Goal: Task Accomplishment & Management: Use online tool/utility

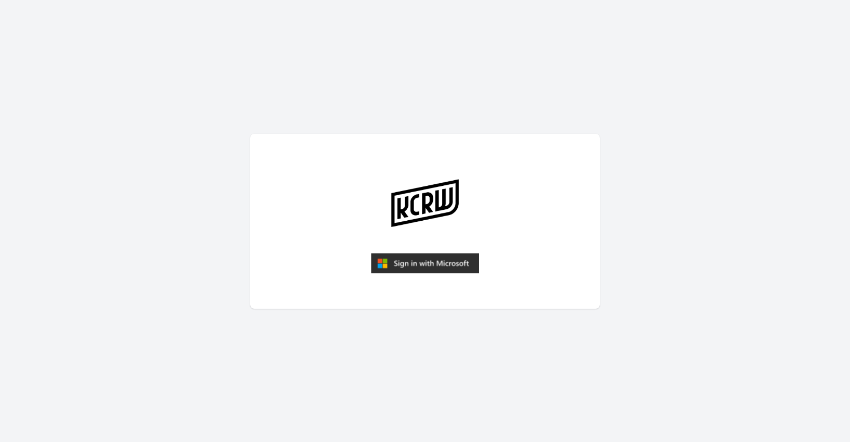
click at [394, 260] on img "submit" at bounding box center [425, 263] width 108 height 21
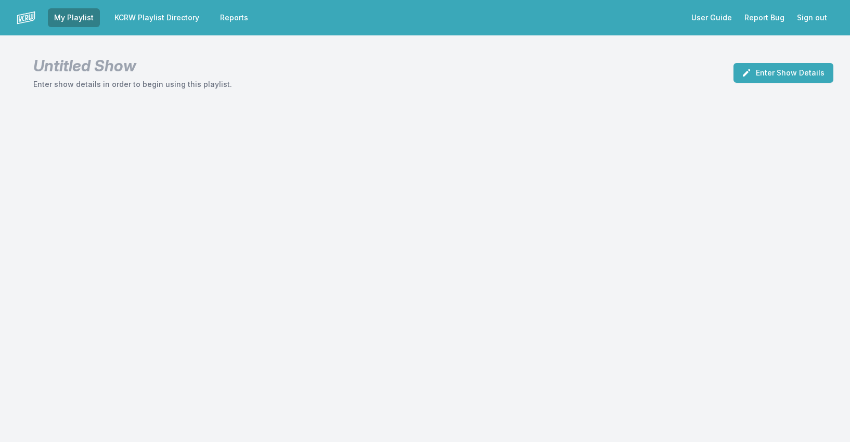
click at [169, 20] on link "KCRW Playlist Directory" at bounding box center [156, 17] width 97 height 19
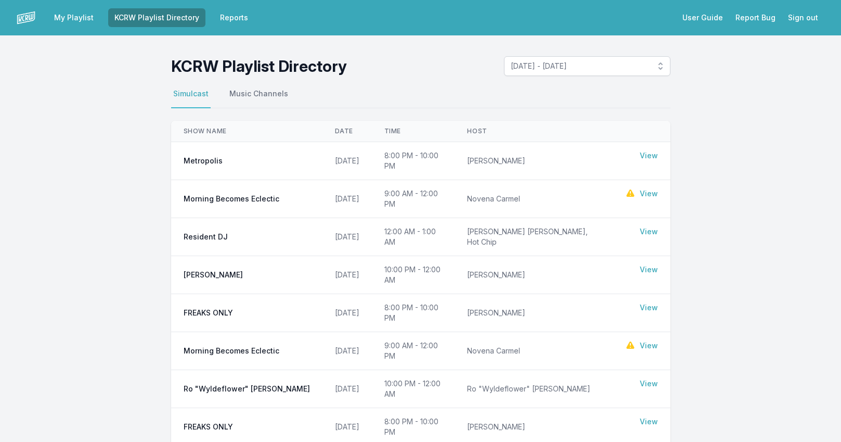
click at [658, 180] on td "View" at bounding box center [641, 193] width 58 height 27
click at [649, 188] on link "View" at bounding box center [649, 193] width 18 height 10
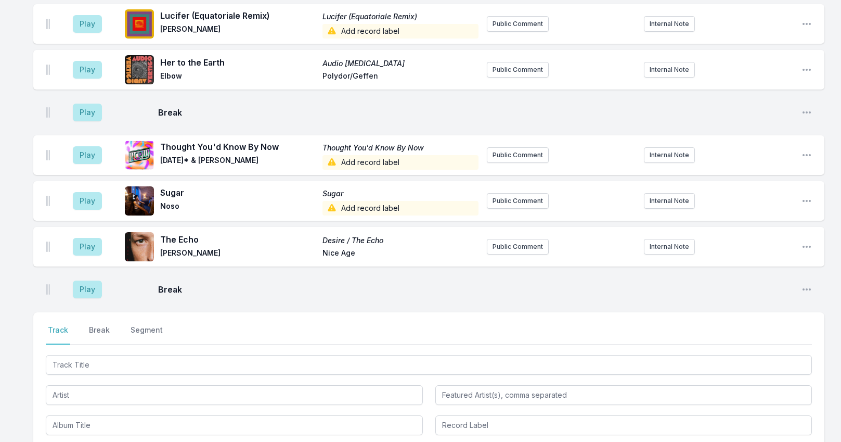
scroll to position [633, 0]
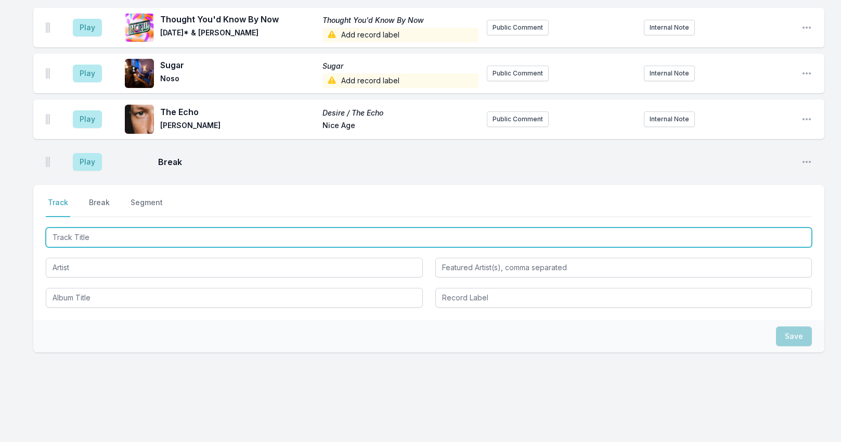
click at [87, 227] on input "Track Title" at bounding box center [429, 237] width 766 height 20
type input "z"
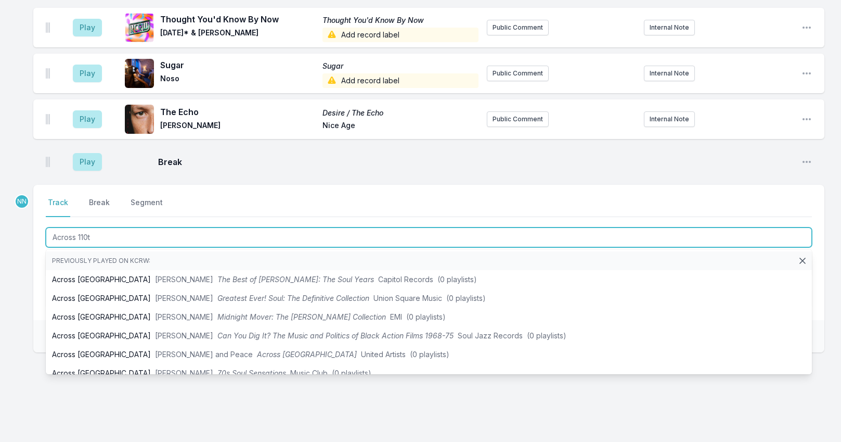
type input "Across 110th"
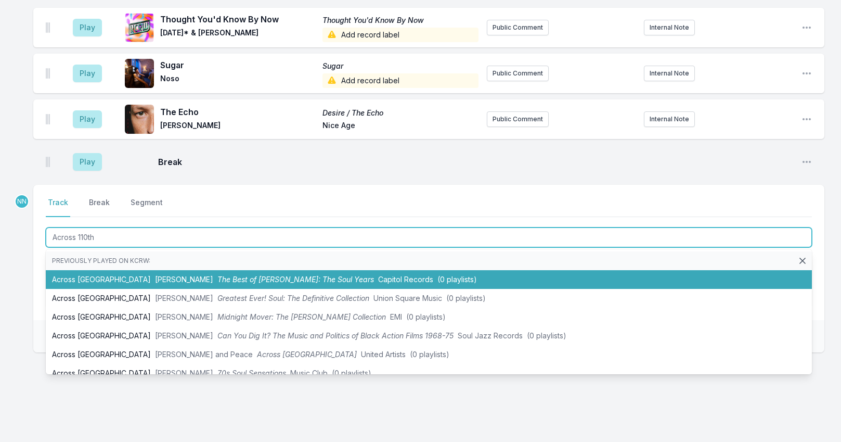
click at [155, 275] on span "Bobby Womack" at bounding box center [184, 279] width 58 height 9
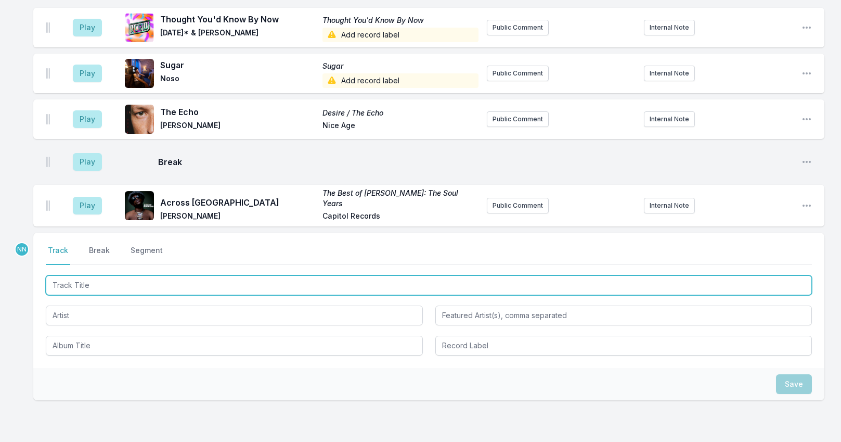
scroll to position [679, 0]
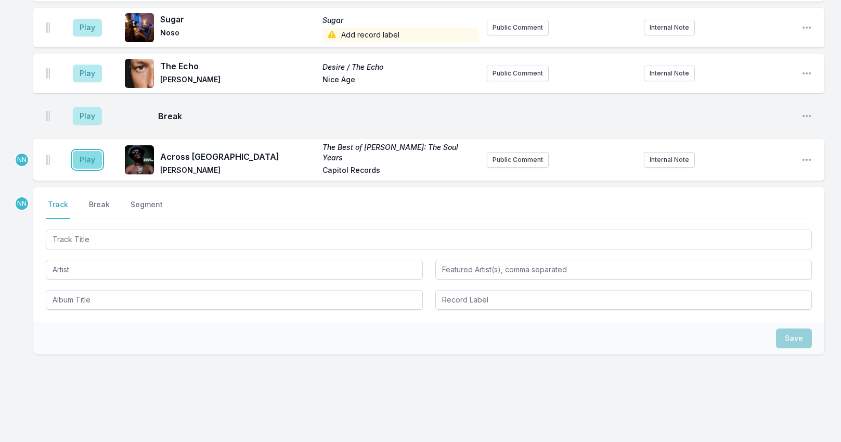
click at [84, 151] on button "Play" at bounding box center [87, 160] width 29 height 18
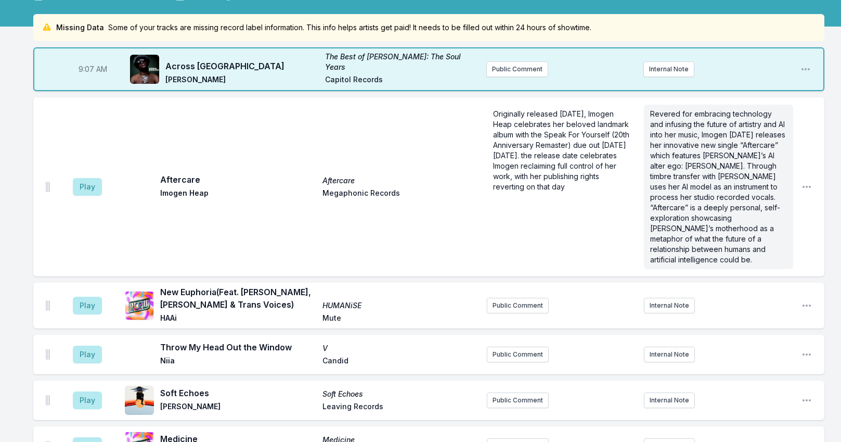
scroll to position [104, 0]
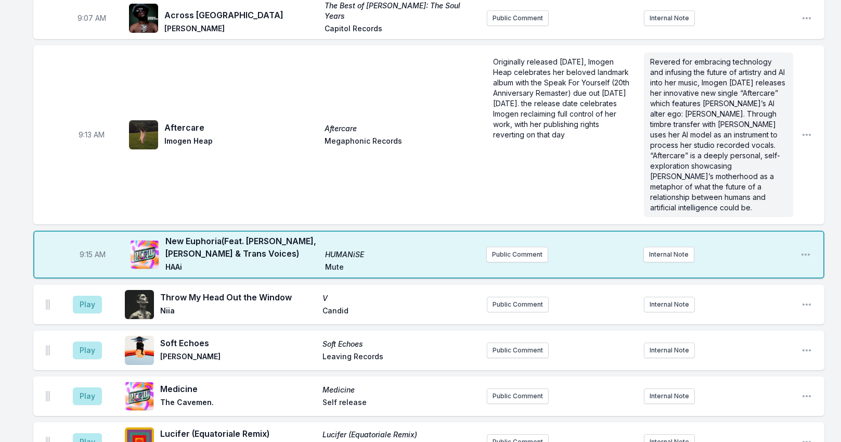
scroll to position [156, 0]
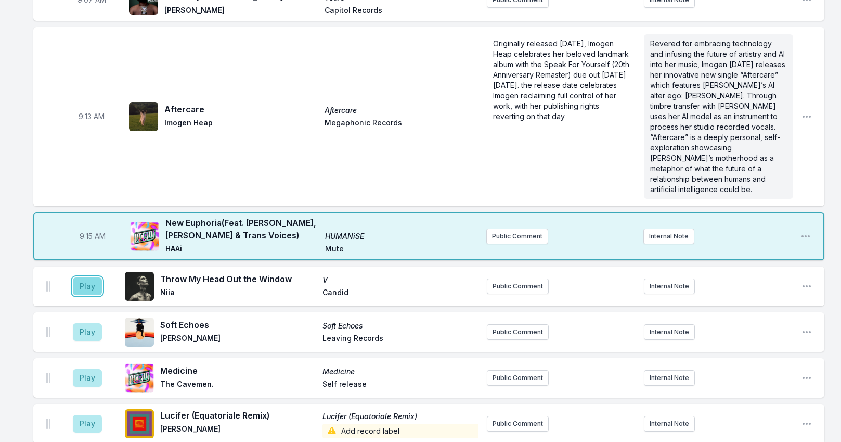
click at [93, 277] on button "Play" at bounding box center [87, 286] width 29 height 18
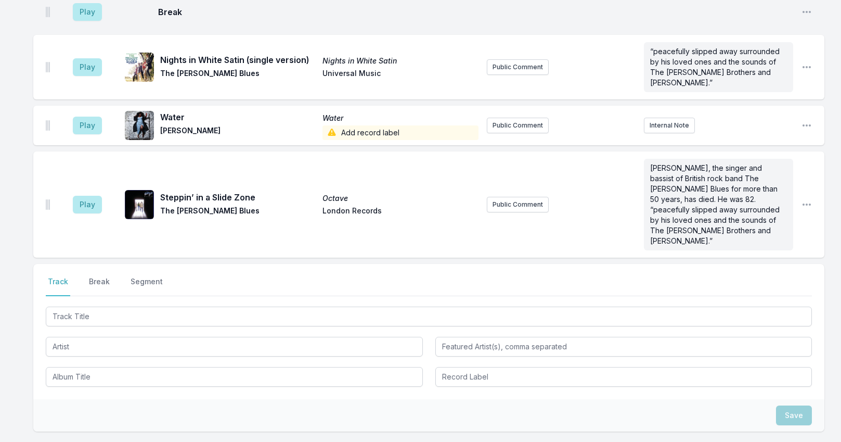
scroll to position [924, 0]
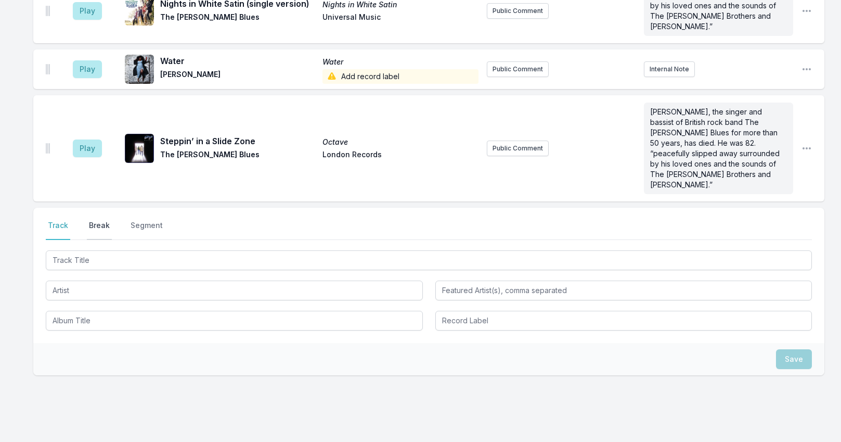
click at [97, 220] on button "Break" at bounding box center [99, 230] width 25 height 20
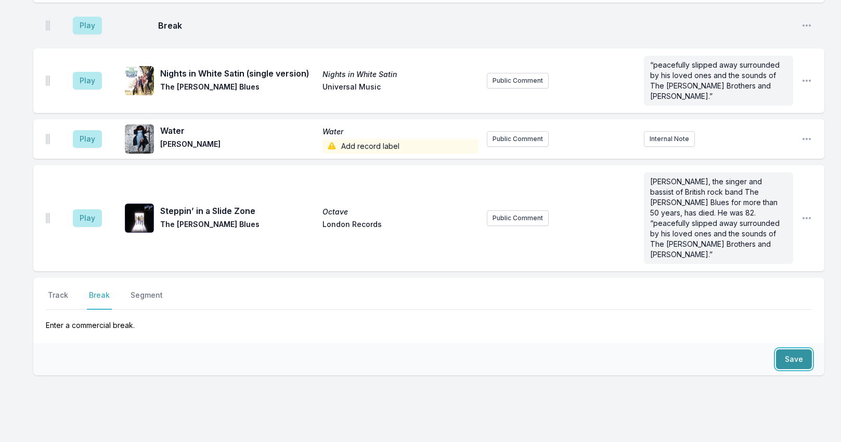
click at [792, 349] on button "Save" at bounding box center [794, 359] width 36 height 20
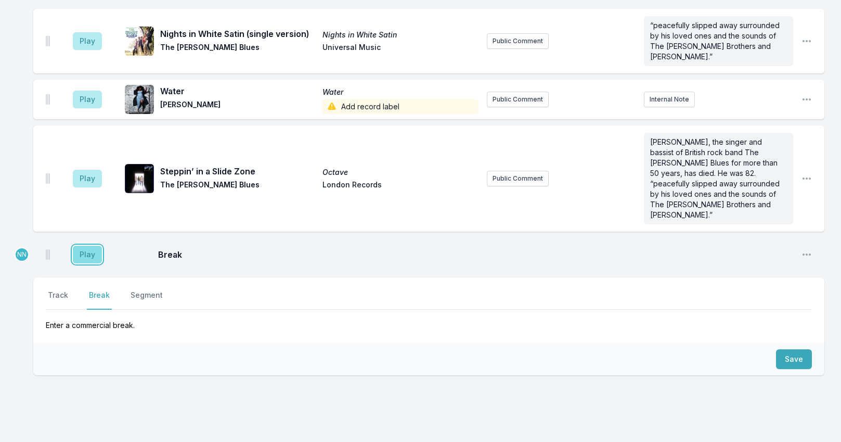
click at [86, 246] on button "Play" at bounding box center [87, 255] width 29 height 18
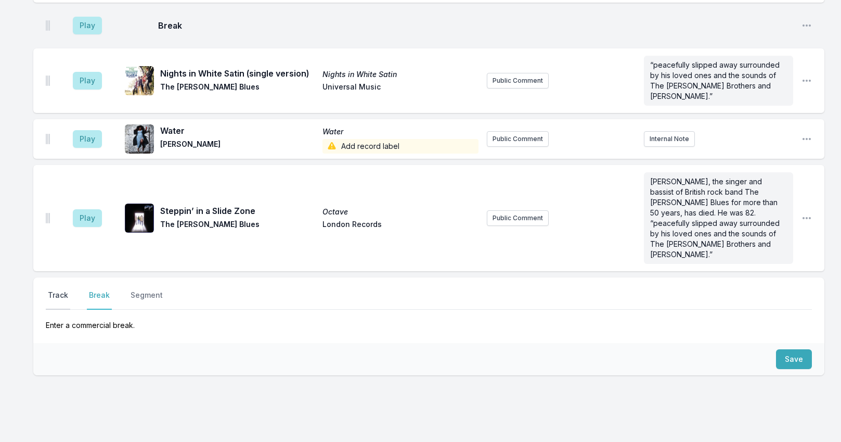
click at [57, 290] on button "Track" at bounding box center [58, 300] width 24 height 20
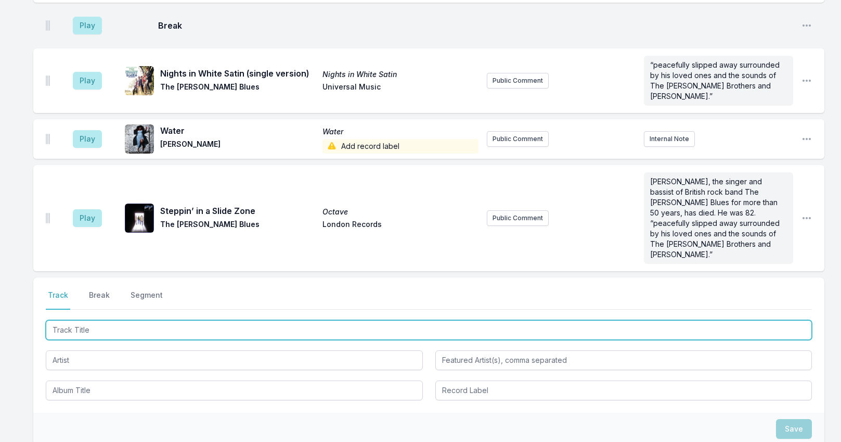
click at [82, 320] on input "Track Title" at bounding box center [429, 330] width 766 height 20
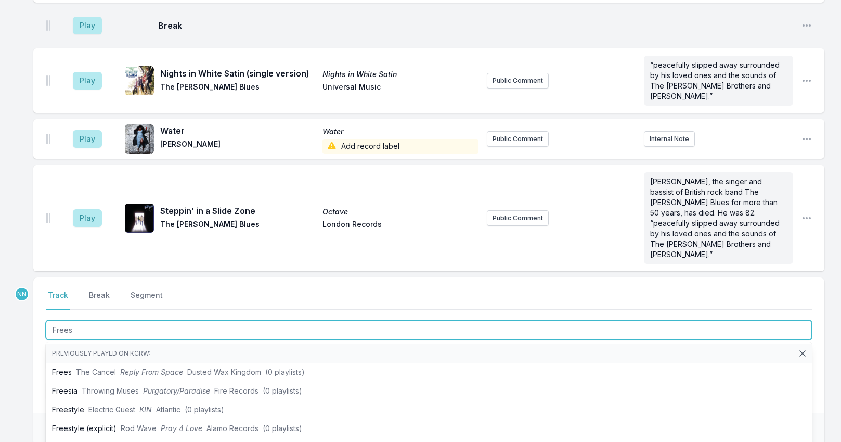
click at [68, 320] on input "Frees" at bounding box center [429, 330] width 766 height 20
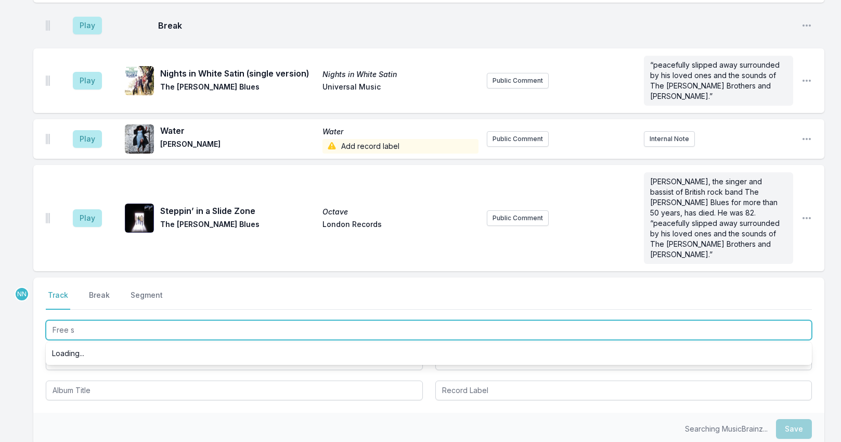
click at [72, 320] on input "Free s" at bounding box center [429, 330] width 766 height 20
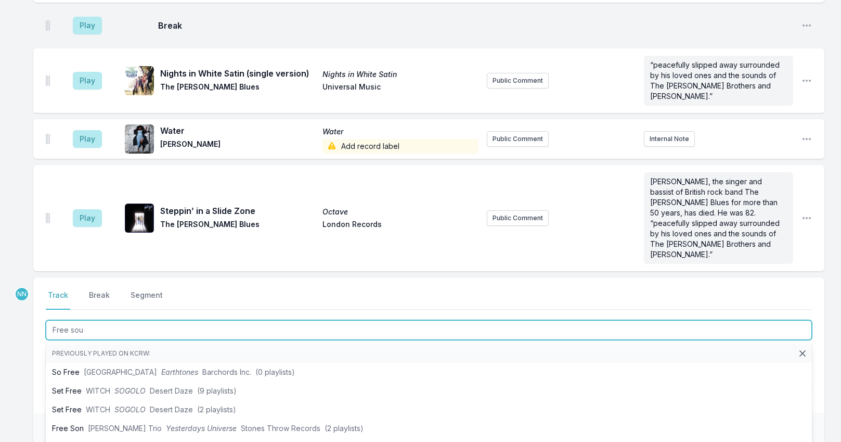
type input "Free soul"
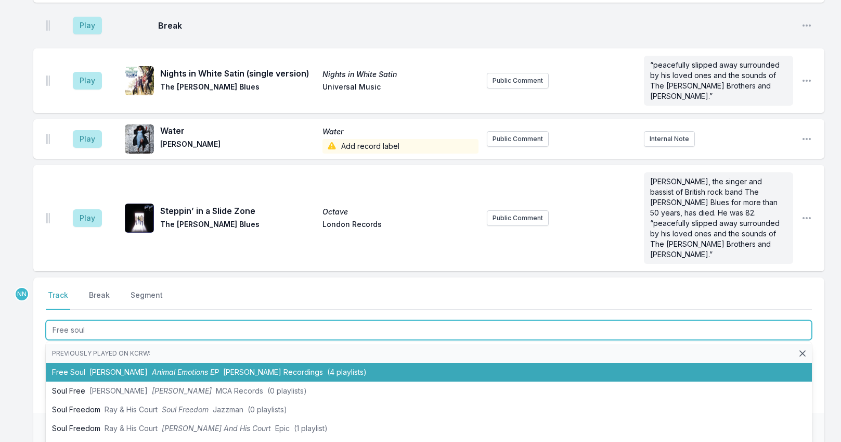
click at [105, 367] on span "Hiro Ama" at bounding box center [118, 371] width 58 height 9
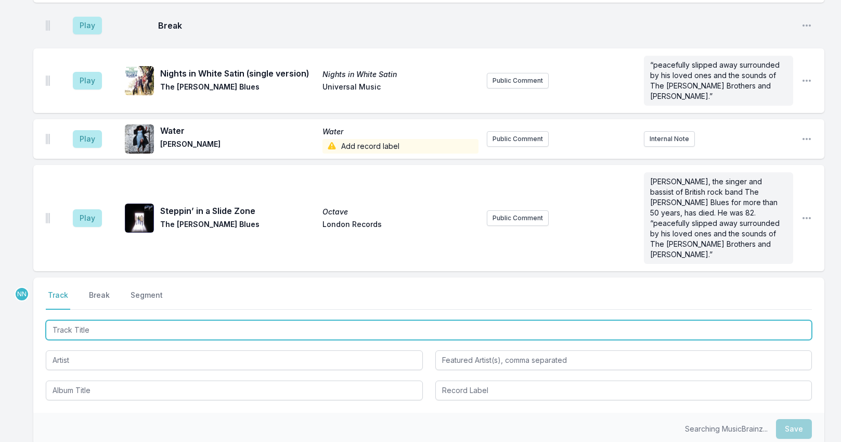
scroll to position [940, 0]
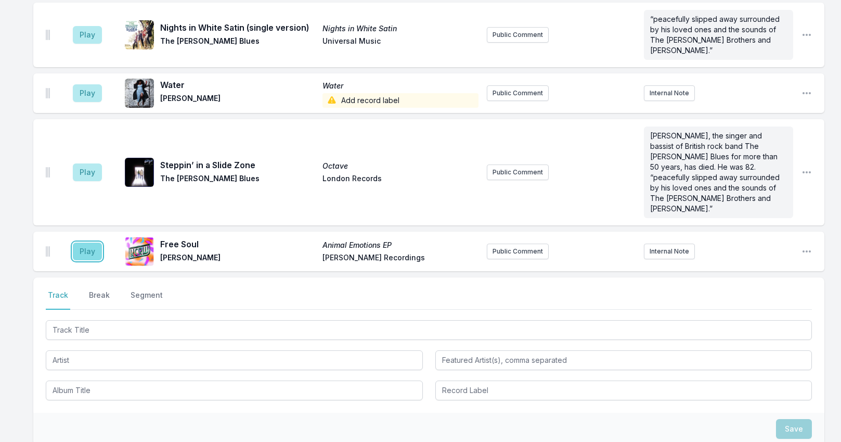
click at [90, 242] on button "Play" at bounding box center [87, 251] width 29 height 18
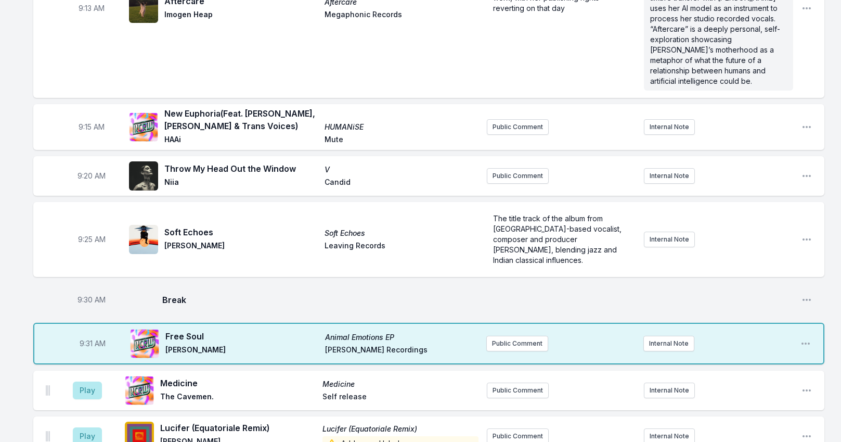
scroll to position [264, 0]
click at [89, 339] on span "9:31 AM" at bounding box center [93, 344] width 26 height 10
click at [89, 334] on input "09:31" at bounding box center [92, 344] width 58 height 20
click at [86, 334] on input "09:31" at bounding box center [92, 344] width 58 height 20
type input "09:29"
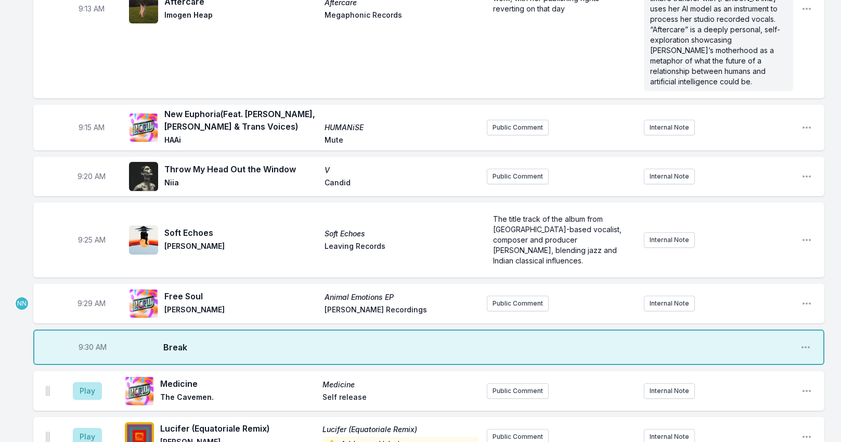
click at [89, 342] on span "9:30 AM" at bounding box center [93, 347] width 28 height 10
click at [85, 337] on input "09:30" at bounding box center [92, 347] width 58 height 20
type input "09:32"
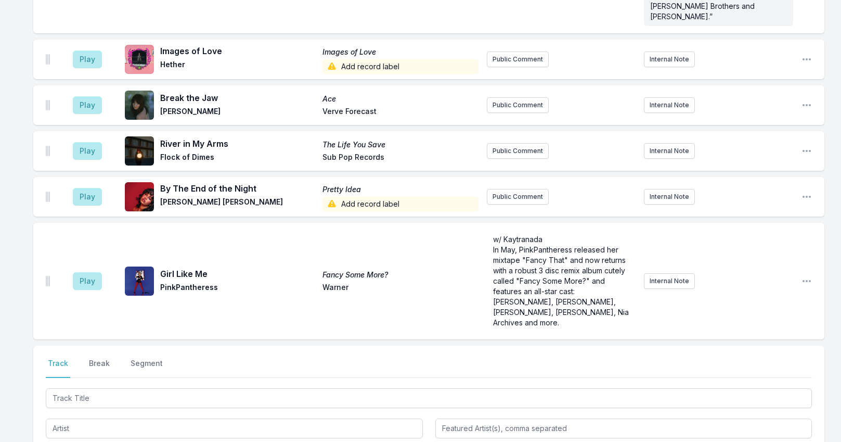
scroll to position [1252, 0]
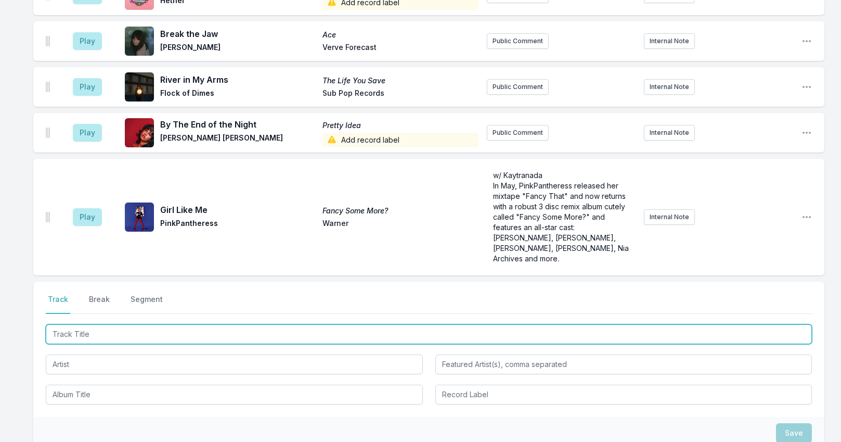
click at [121, 324] on input "Track Title" at bounding box center [429, 334] width 766 height 20
type input "Centro de Placer"
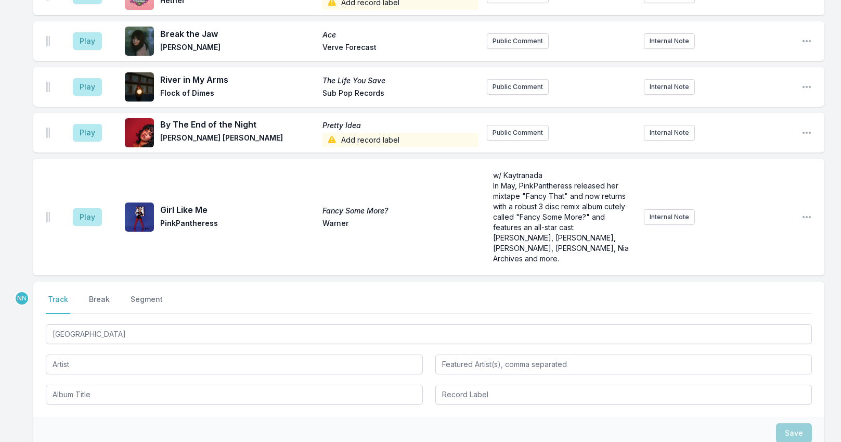
click at [105, 322] on div "Centro de Placer" at bounding box center [429, 363] width 766 height 82
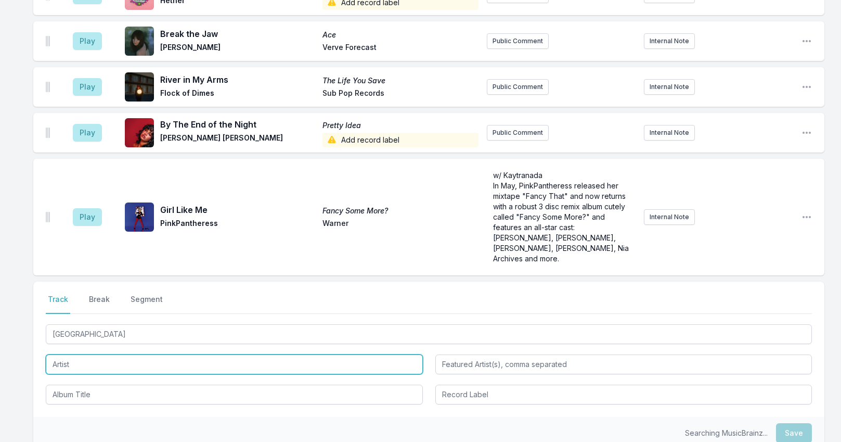
click at [105, 354] on input "Artist" at bounding box center [234, 364] width 377 height 20
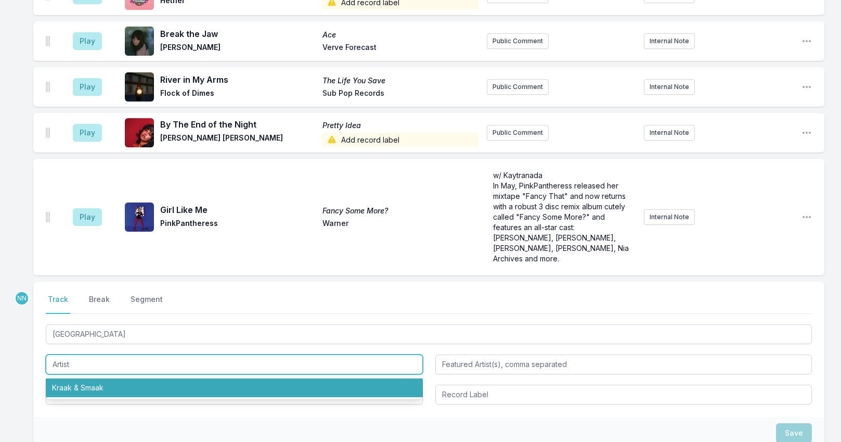
click at [100, 378] on li "Kraak & Smaak" at bounding box center [234, 387] width 377 height 19
type input "Kraak & Smaak"
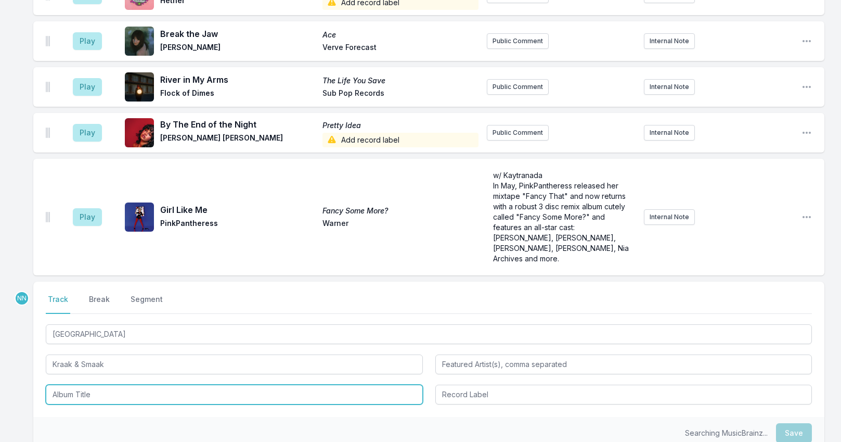
click at [98, 384] on input "Album Title" at bounding box center [234, 394] width 377 height 20
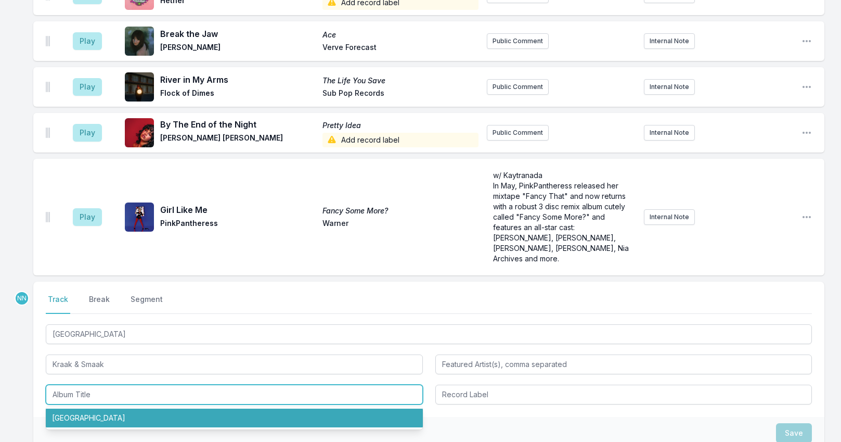
click at [88, 408] on li "Centro de Placer" at bounding box center [234, 417] width 377 height 19
type input "Centro de Placer"
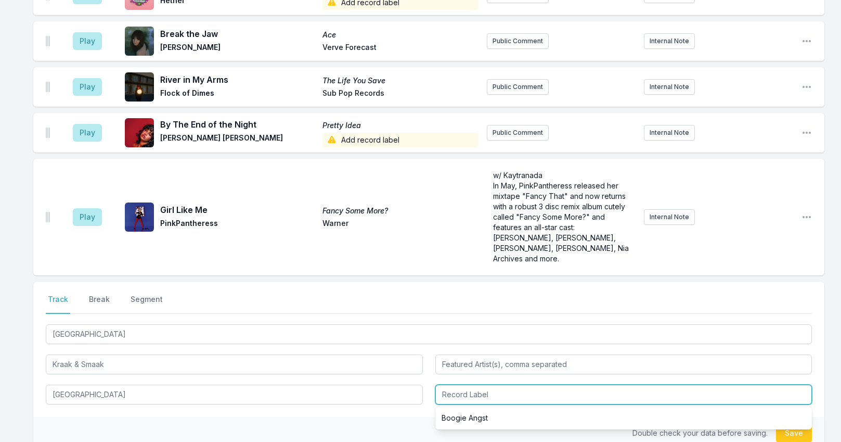
click at [468, 384] on input "Record Label" at bounding box center [623, 394] width 377 height 20
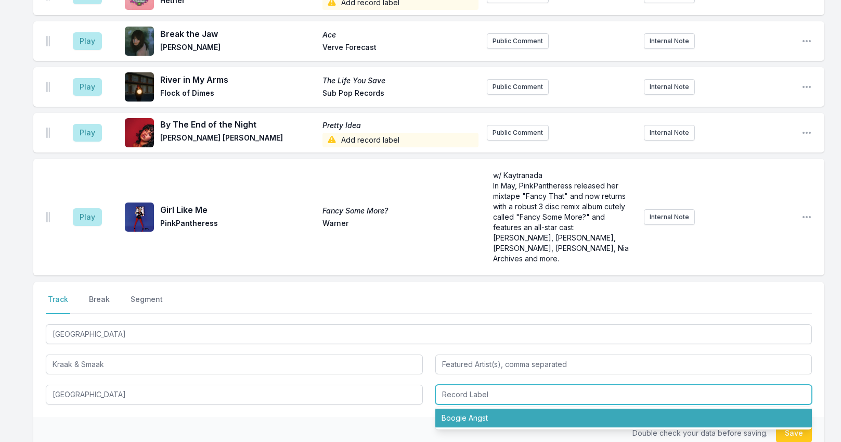
click at [471, 408] on li "Boogie Angst" at bounding box center [623, 417] width 377 height 19
type input "Boogie Angst"
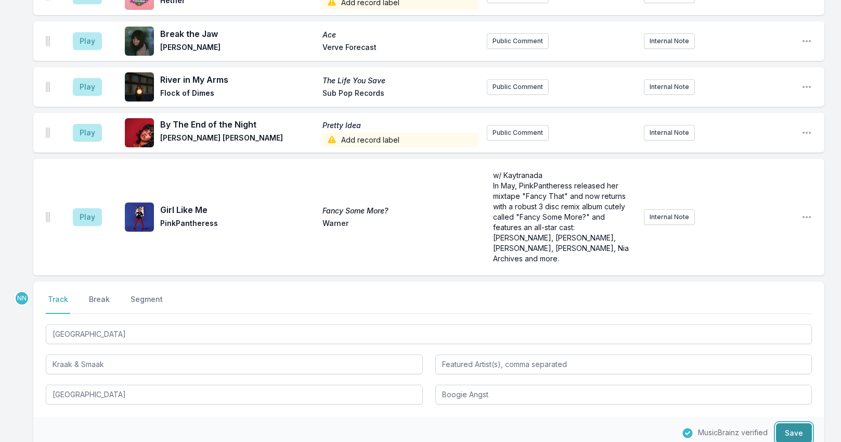
click at [792, 423] on button "Save" at bounding box center [794, 433] width 36 height 20
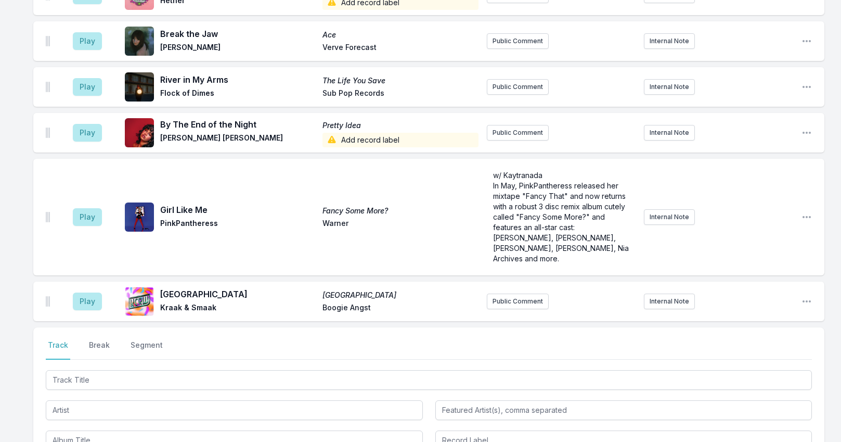
scroll to position [1298, 0]
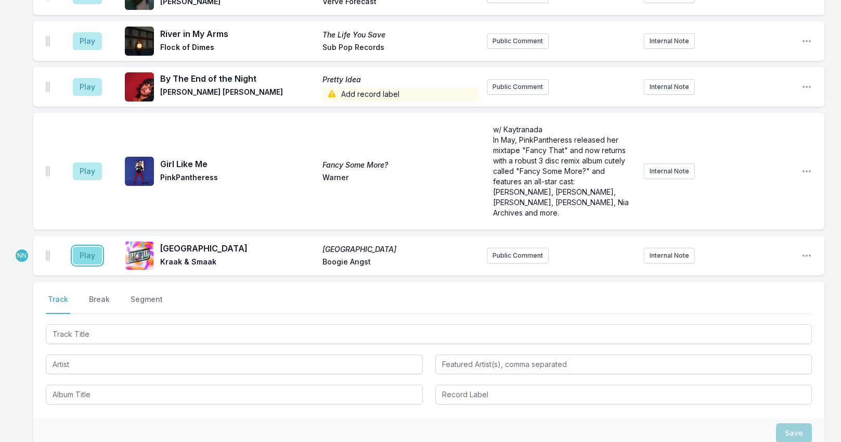
click at [92, 247] on button "Play" at bounding box center [87, 256] width 29 height 18
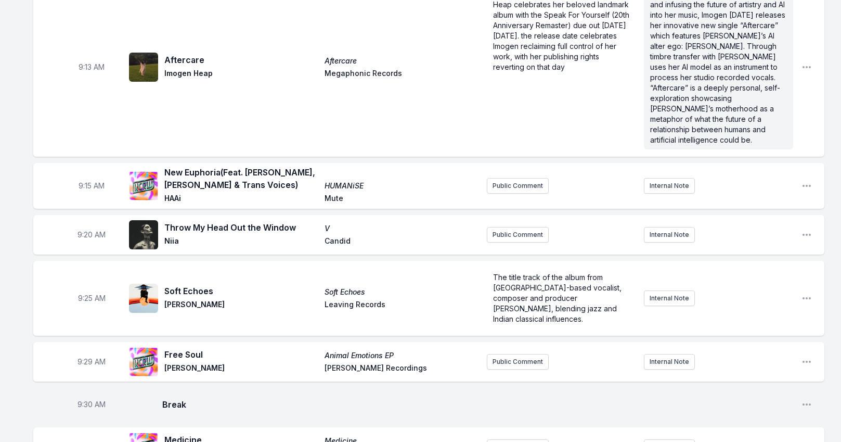
scroll to position [518, 0]
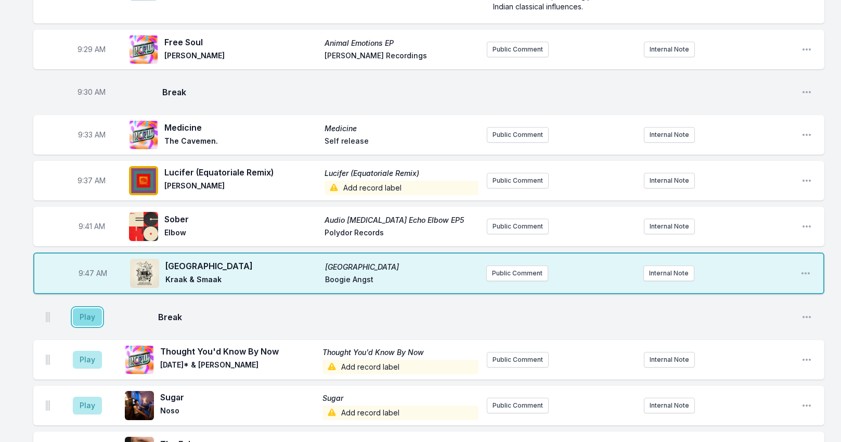
click at [91, 308] on button "Play" at bounding box center [87, 317] width 29 height 18
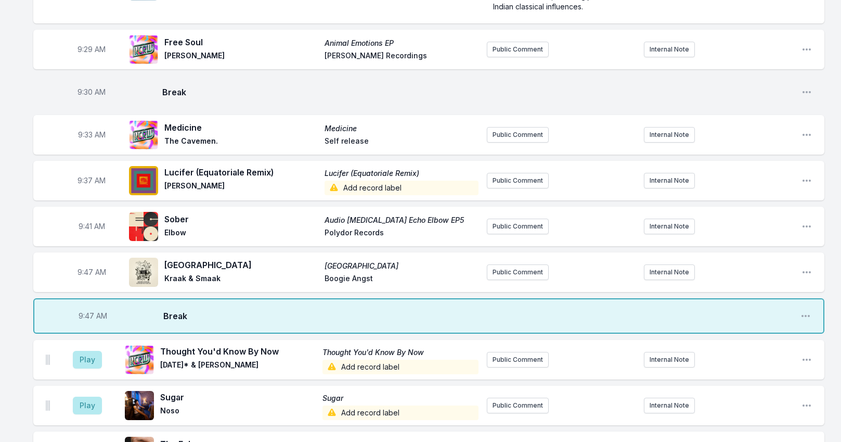
click at [87, 267] on span "9:47 AM" at bounding box center [92, 272] width 29 height 10
click at [85, 262] on input "09:47" at bounding box center [91, 272] width 58 height 20
type input "09:46"
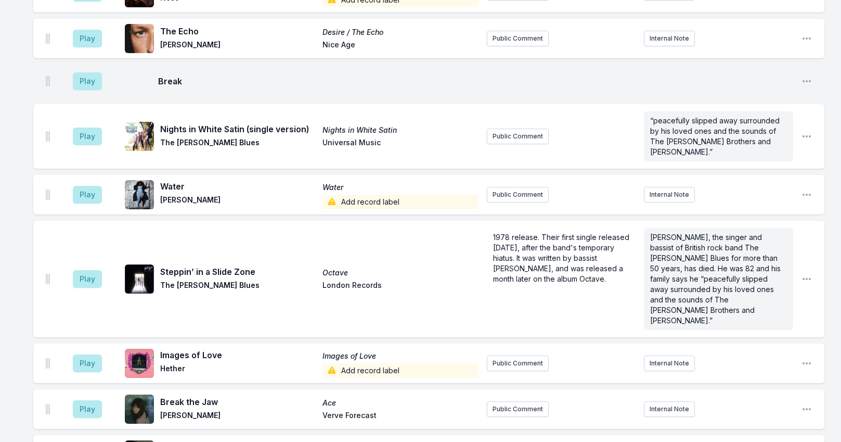
scroll to position [934, 0]
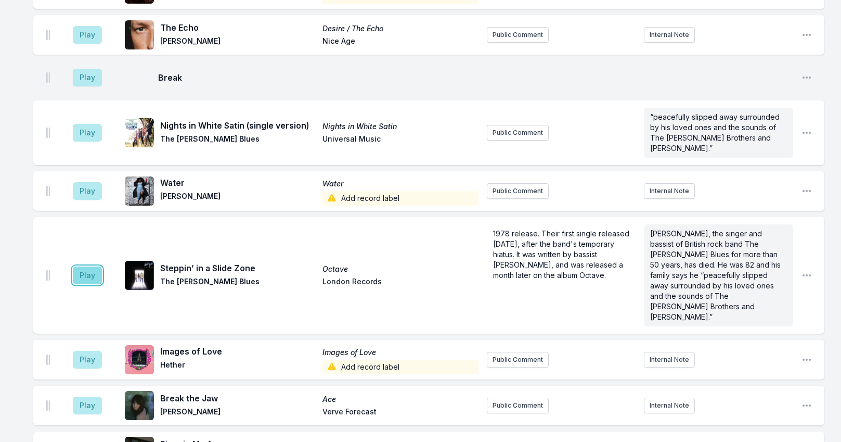
click at [92, 266] on button "Play" at bounding box center [87, 275] width 29 height 18
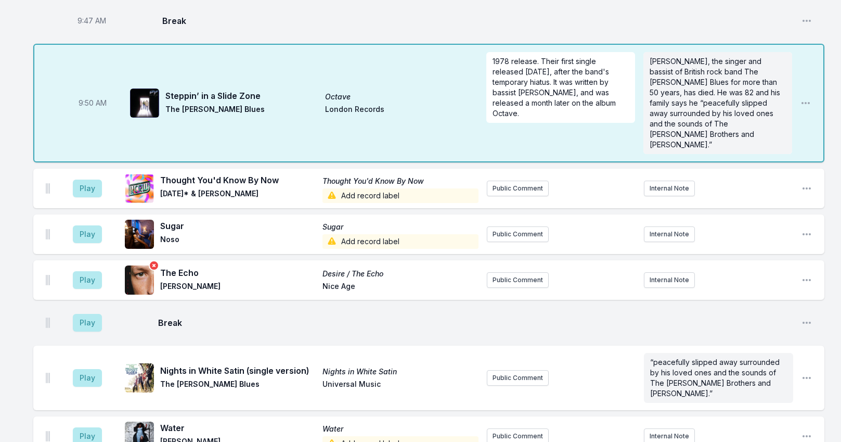
scroll to position [830, 0]
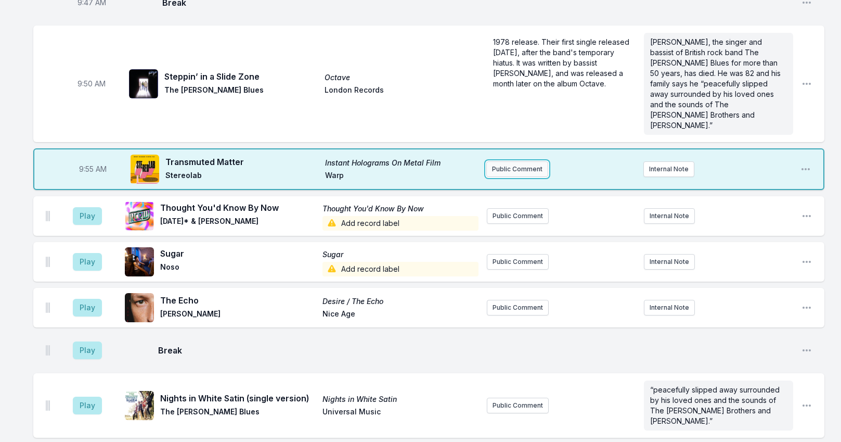
click at [499, 161] on button "Public Comment" at bounding box center [517, 169] width 62 height 16
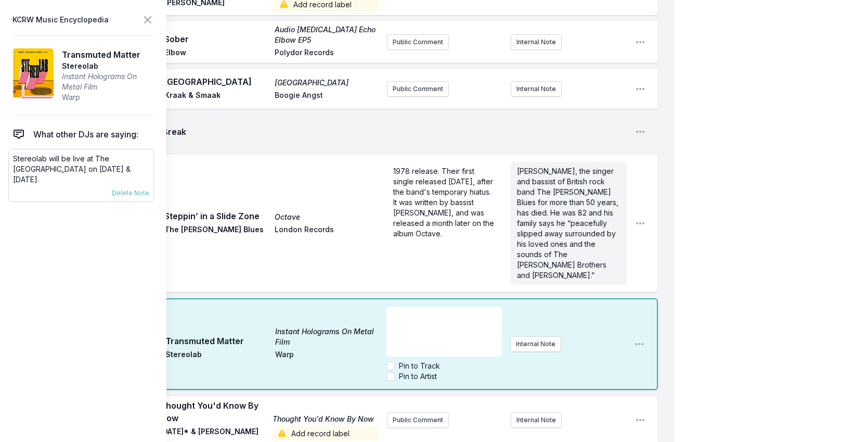
click at [43, 159] on p "Stereolab will be live at The Bellwether on October 25th & 26th." at bounding box center [81, 168] width 136 height 31
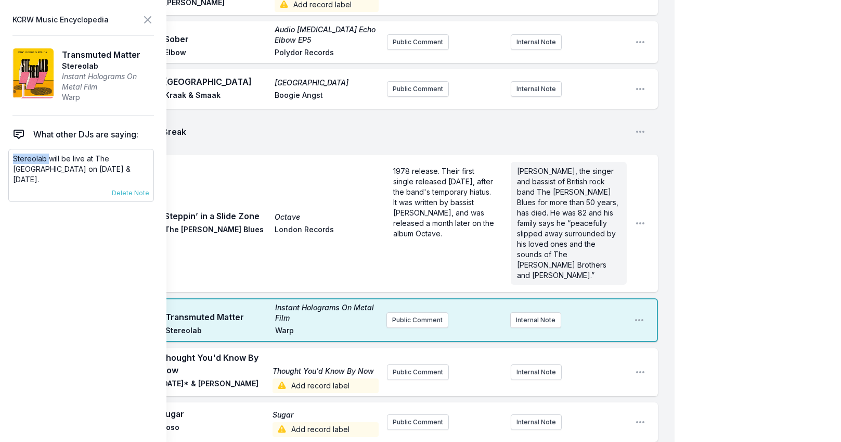
click at [43, 159] on p "Stereolab will be live at The Bellwether on October 25th & 26th." at bounding box center [81, 168] width 136 height 31
copy div "Stereolab will be live at The Bellwether on October 25th & 26th. 9/15/25 Travis…"
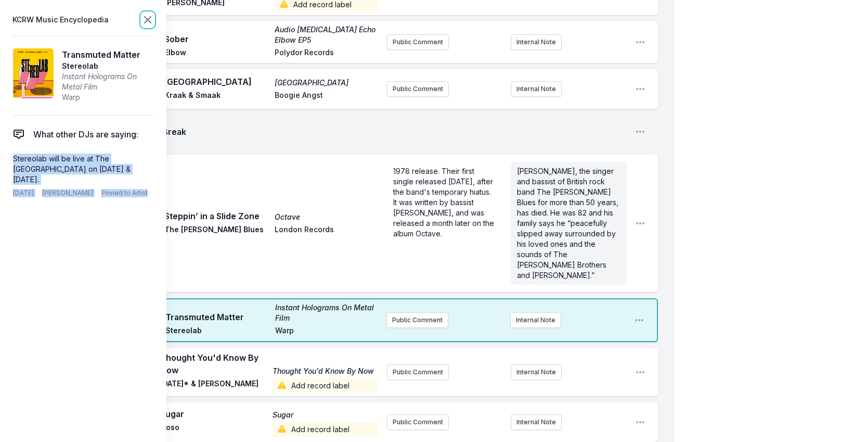
click at [149, 18] on icon at bounding box center [148, 20] width 6 height 6
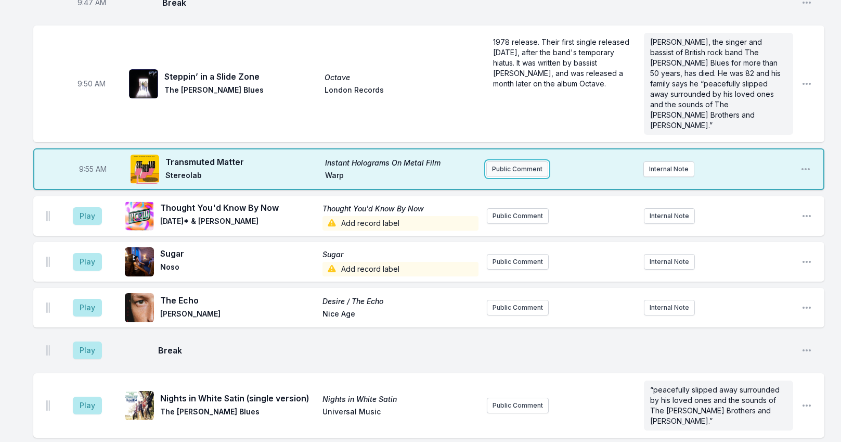
click at [502, 161] on button "Public Comment" at bounding box center [517, 169] width 62 height 16
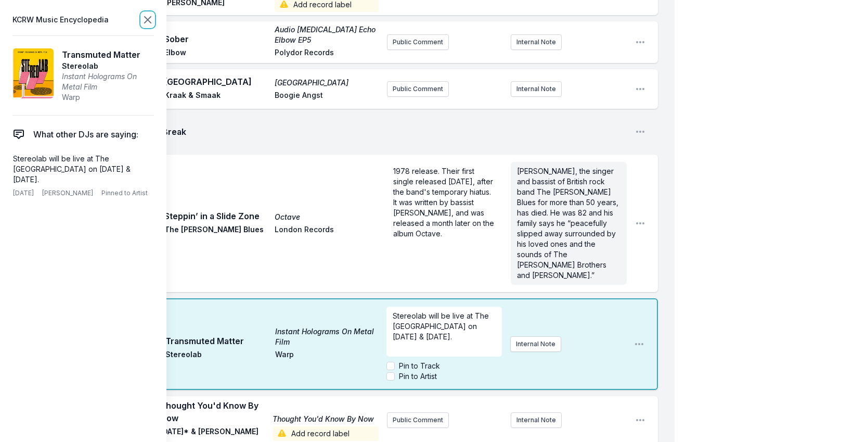
click at [144, 19] on icon at bounding box center [147, 20] width 12 height 12
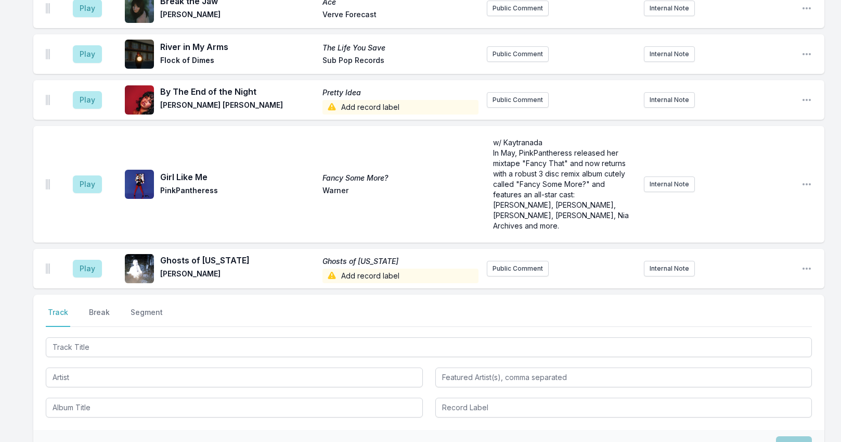
scroll to position [1447, 0]
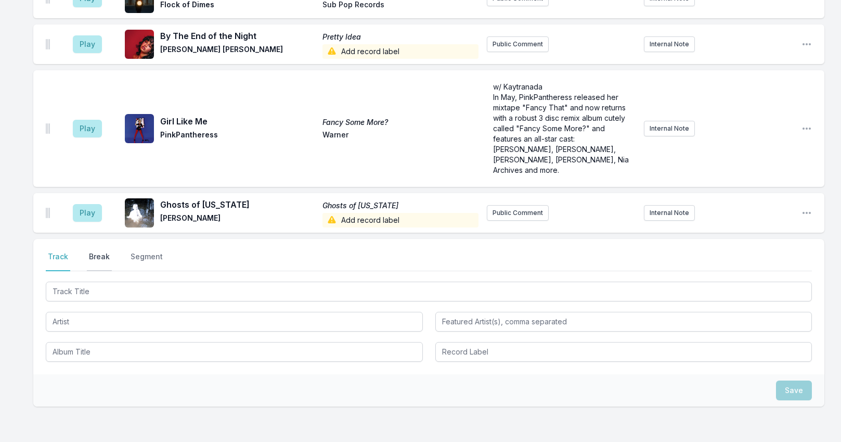
click at [95, 251] on button "Break" at bounding box center [99, 261] width 25 height 20
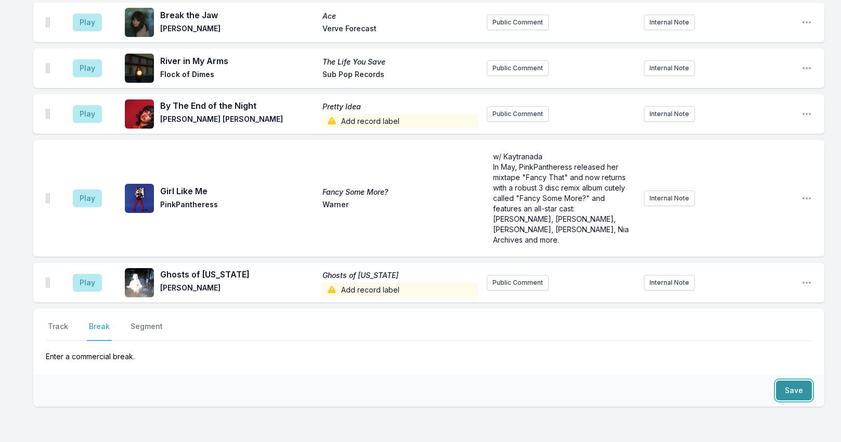
click at [787, 380] on button "Save" at bounding box center [794, 390] width 36 height 20
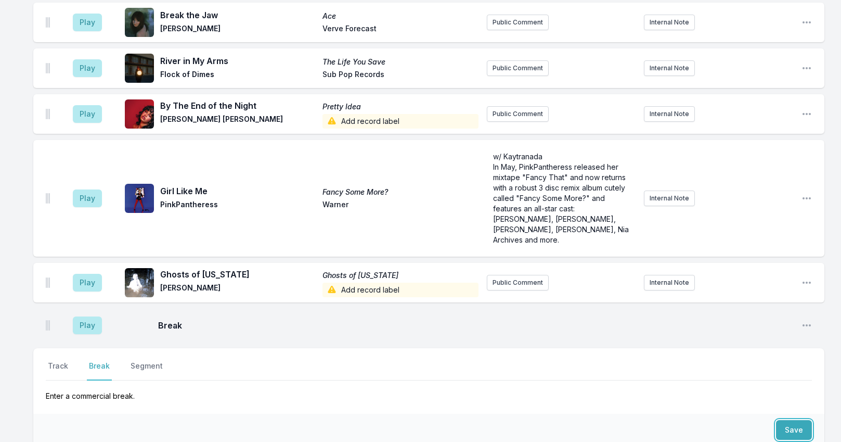
scroll to position [1416, 0]
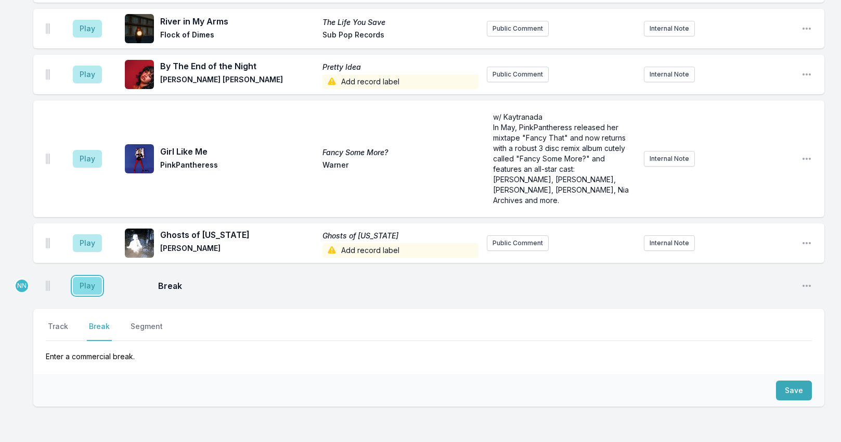
click at [89, 277] on button "Play" at bounding box center [87, 286] width 29 height 18
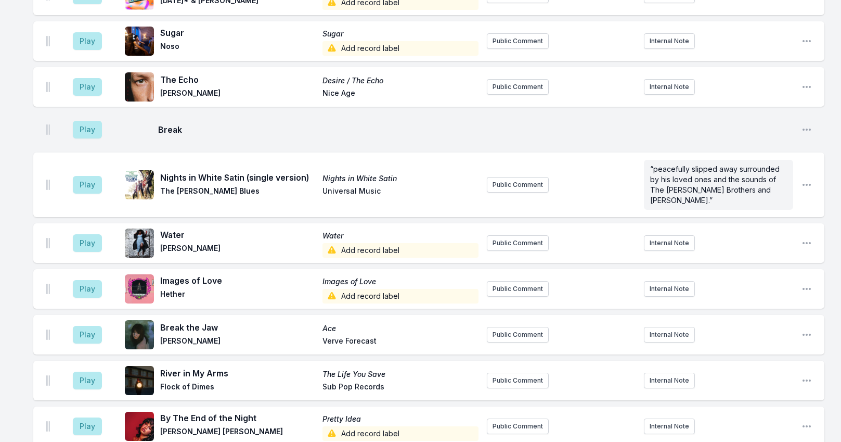
scroll to position [1364, 0]
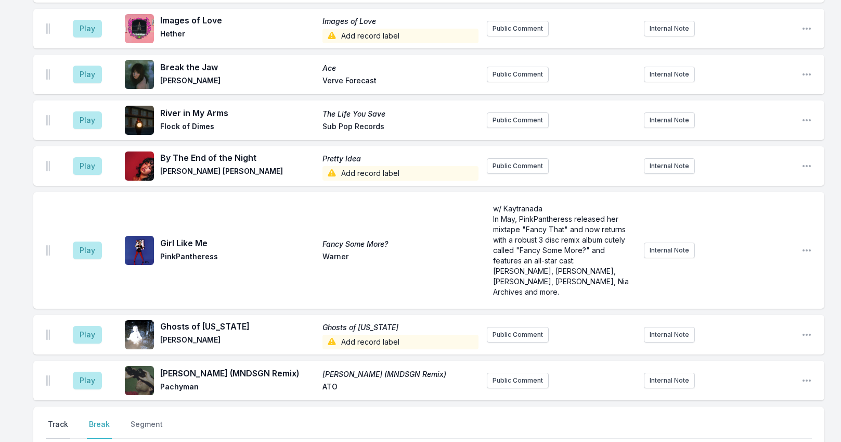
click at [58, 419] on button "Track" at bounding box center [58, 429] width 24 height 20
click at [808, 245] on icon "Open playlist item options" at bounding box center [807, 250] width 10 height 10
click at [754, 280] on button "Edit Track Details" at bounding box center [753, 289] width 117 height 19
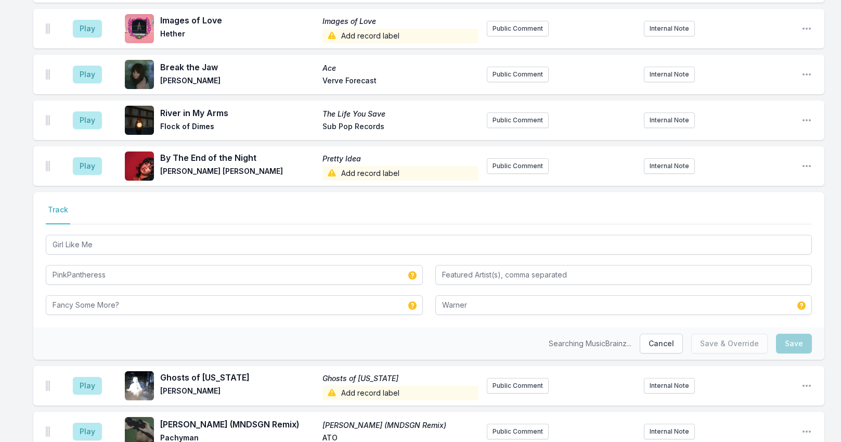
scroll to position [1353, 0]
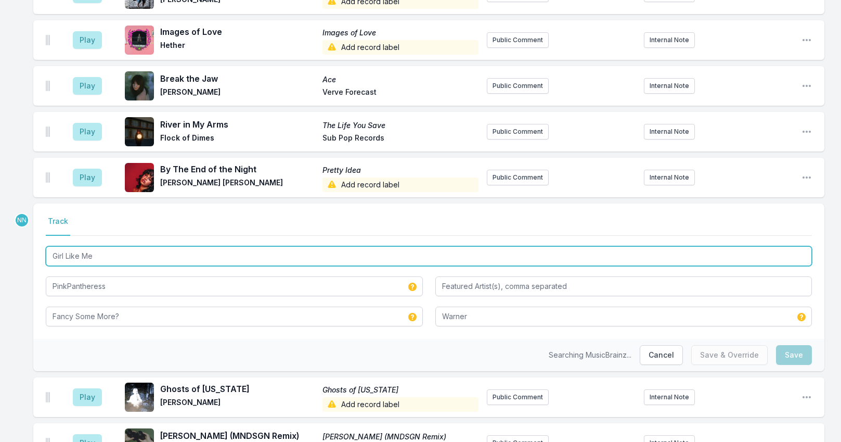
click at [163, 246] on input "Girl Like Me" at bounding box center [429, 256] width 766 height 20
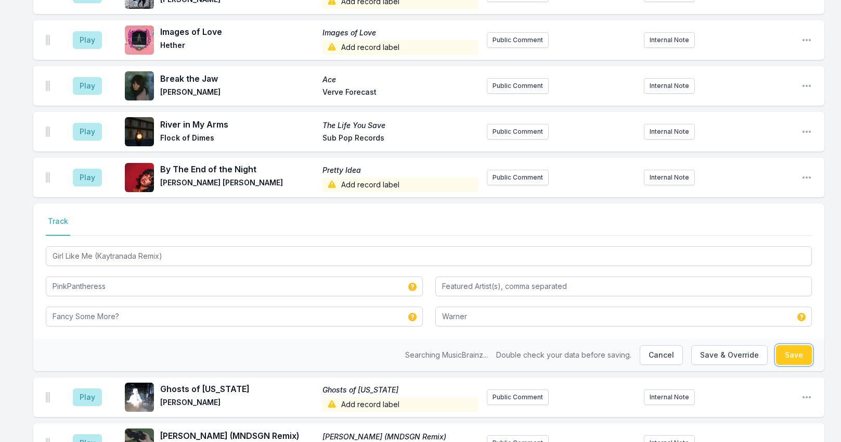
click at [782, 345] on button "Save" at bounding box center [794, 355] width 36 height 20
type input "Girl Like Me"
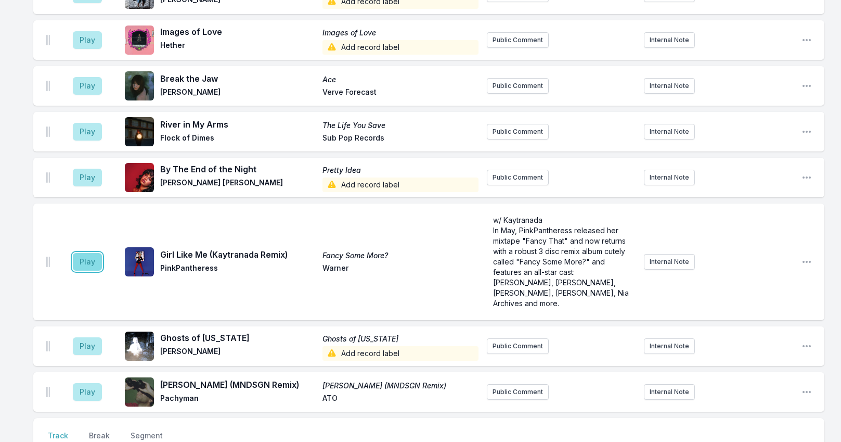
click at [89, 253] on button "Play" at bounding box center [87, 262] width 29 height 18
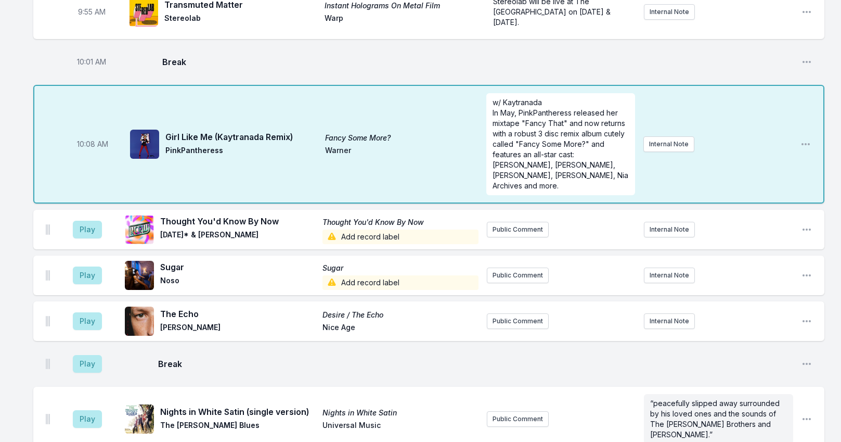
scroll to position [989, 0]
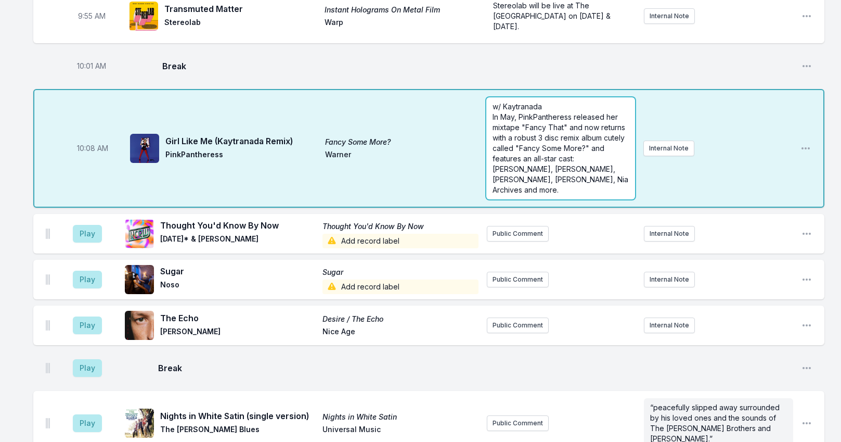
click at [586, 138] on div "Missing Data Some of your tracks are missing record label information. This inf…" at bounding box center [420, 81] width 841 height 1936
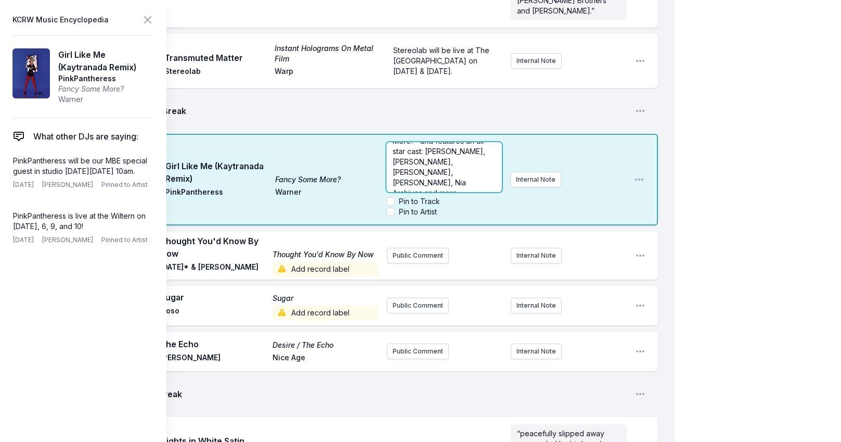
scroll to position [1093, 0]
click at [474, 130] on p "In May, PinkPantheress released her mixtape "Fancy That" and now returns with a…" at bounding box center [444, 142] width 103 height 114
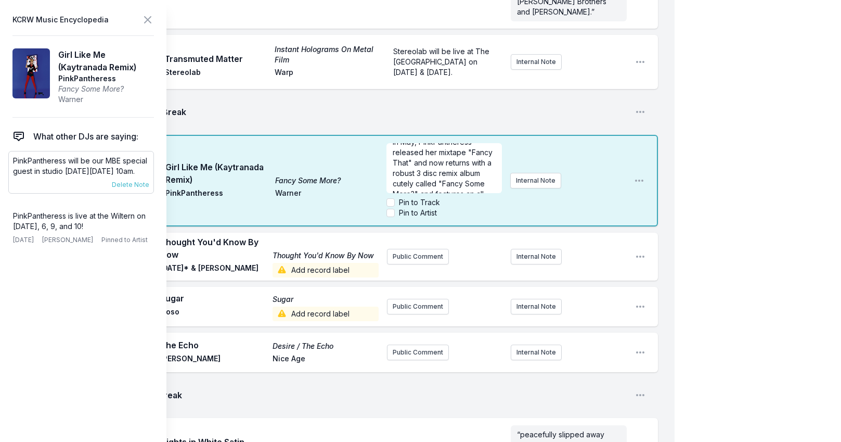
click at [79, 160] on p "PinkPantheress will be our MBE special guest in studio next Monday October 13th…" at bounding box center [81, 166] width 136 height 21
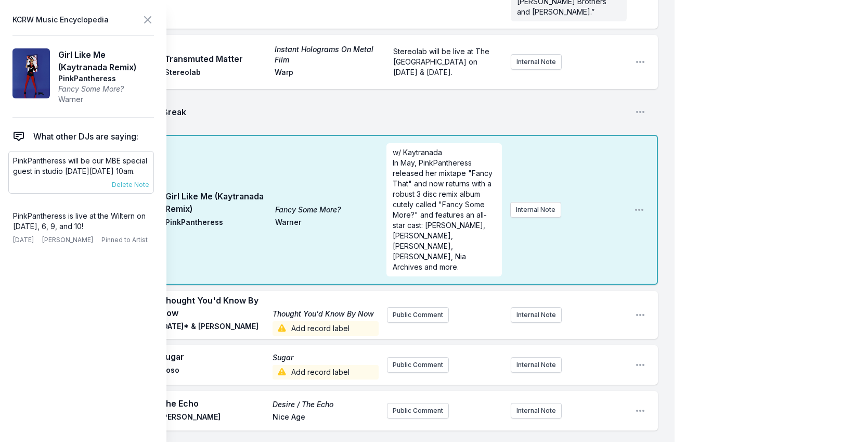
scroll to position [0, 0]
click at [80, 162] on p "PinkPantheress will be our MBE special guest in studio next Monday October 13th…" at bounding box center [81, 166] width 136 height 21
click at [80, 166] on p "PinkPantheress will be our MBE special guest in studio next Monday October 13th…" at bounding box center [81, 166] width 136 height 21
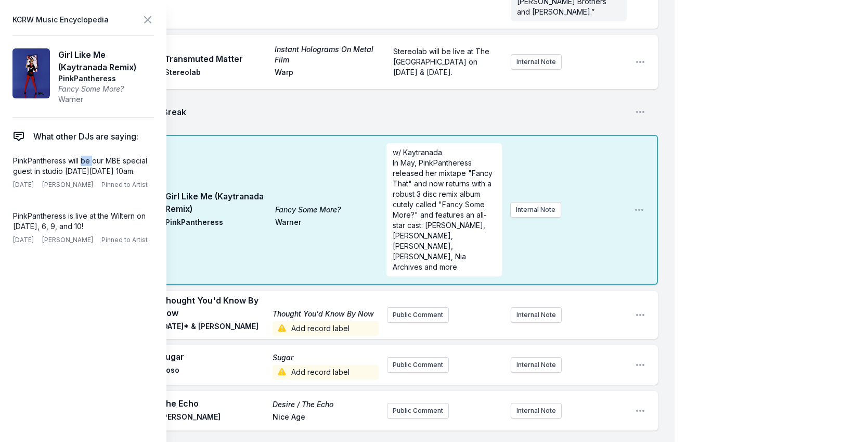
drag, startPoint x: 69, startPoint y: 186, endPoint x: -1, endPoint y: 152, distance: 77.5
click at [0, 152] on html "My Playlist KCRW Playlist Directory Reports NC NN User Guide Report Bug Sign ou…" at bounding box center [420, 30] width 841 height 2246
click at [87, 162] on p "PinkPantheress will be our MBE special guest in studio next Monday October 13th…" at bounding box center [81, 166] width 136 height 21
click at [83, 172] on p "PinkPantheress will be our MBE special guest in studio next Monday October 13th…" at bounding box center [81, 166] width 136 height 21
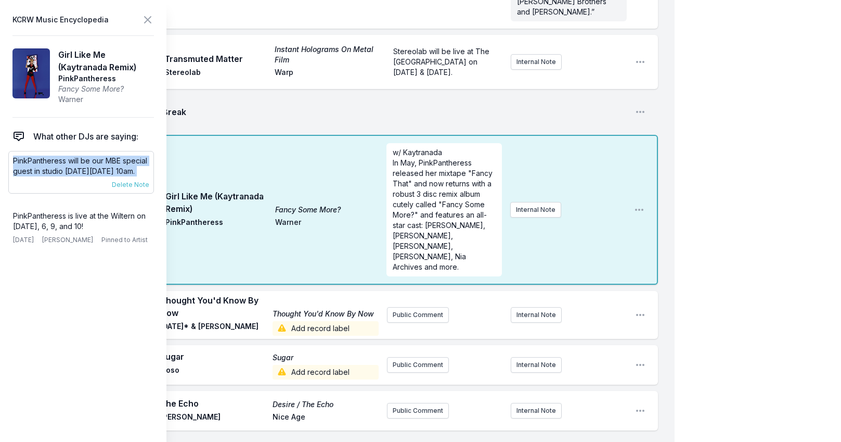
click at [83, 172] on p "PinkPantheress will be our MBE special guest in studio next Monday October 13th…" at bounding box center [81, 166] width 136 height 21
click at [521, 202] on button "Internal Note" at bounding box center [535, 210] width 51 height 16
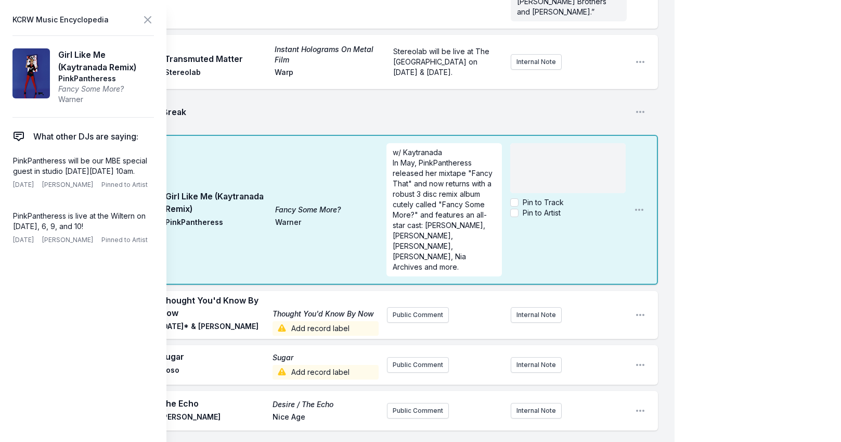
scroll to position [21, 0]
click at [149, 19] on icon at bounding box center [147, 20] width 12 height 12
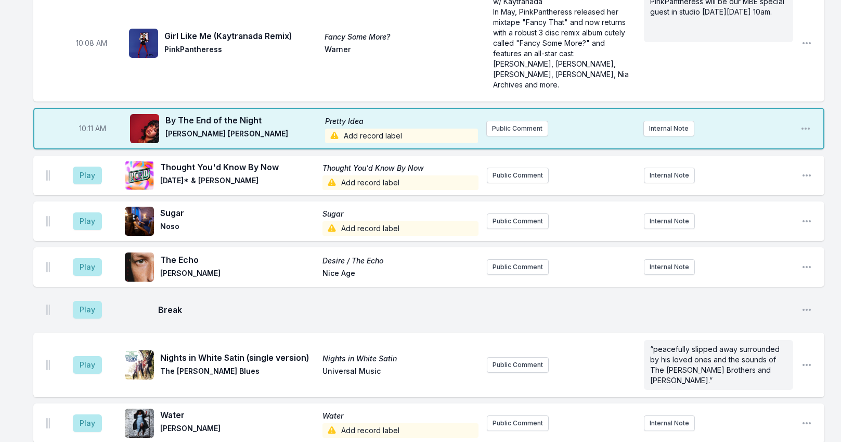
scroll to position [1092, 0]
click at [349, 130] on span "Add record label" at bounding box center [401, 137] width 153 height 15
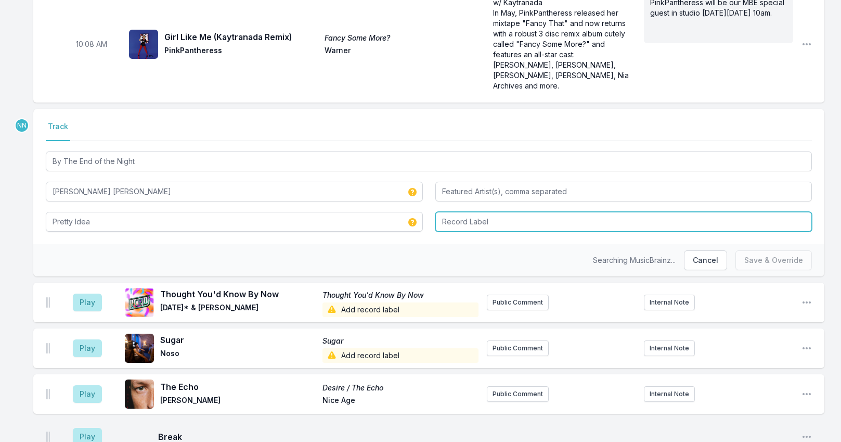
click at [451, 212] on input "Record Label" at bounding box center [623, 222] width 377 height 20
type input "I"
type input "A"
type input "Interscope"
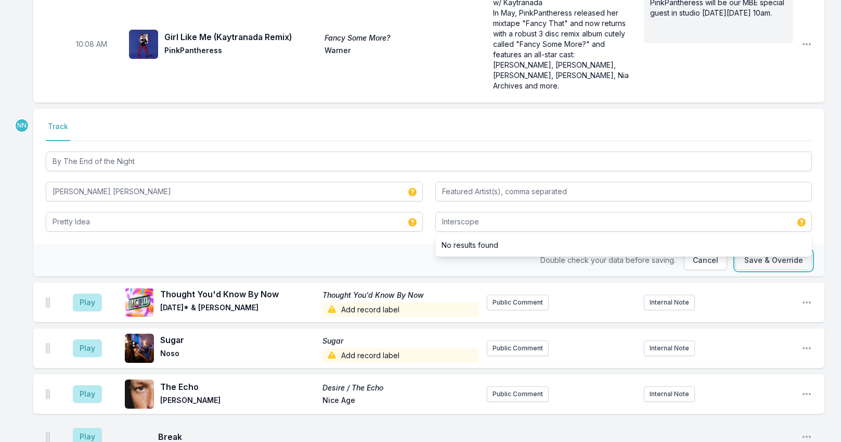
click at [777, 250] on button "Save & Override" at bounding box center [774, 260] width 76 height 20
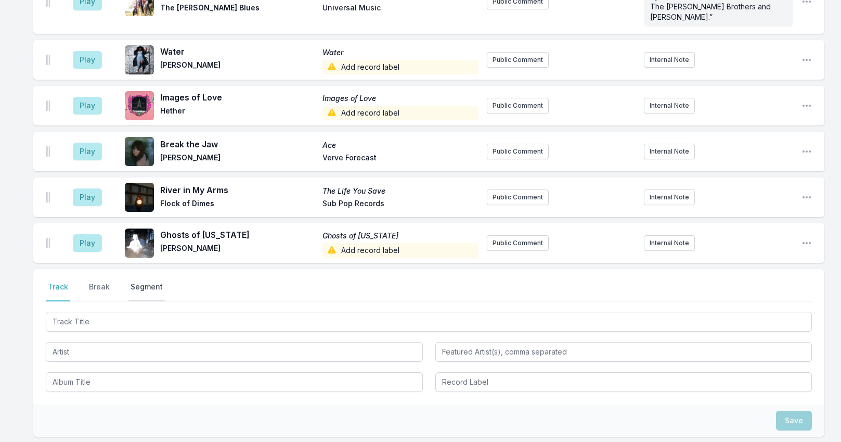
scroll to position [1578, 0]
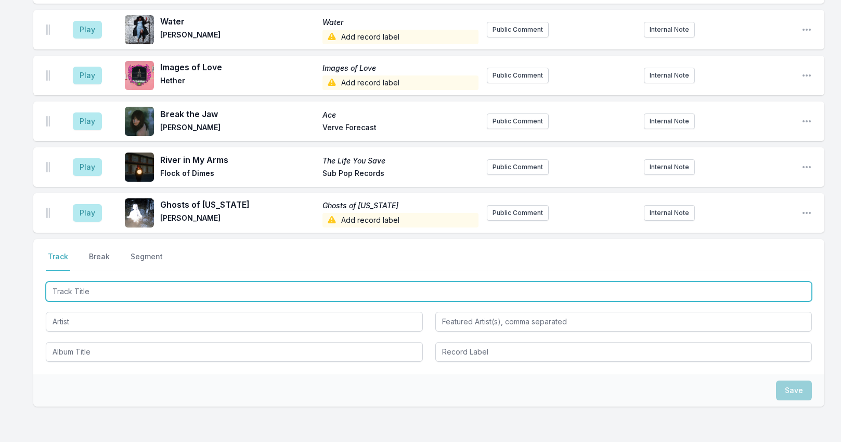
click at [95, 281] on input "Track Title" at bounding box center [429, 291] width 766 height 20
type input "New Earth Time"
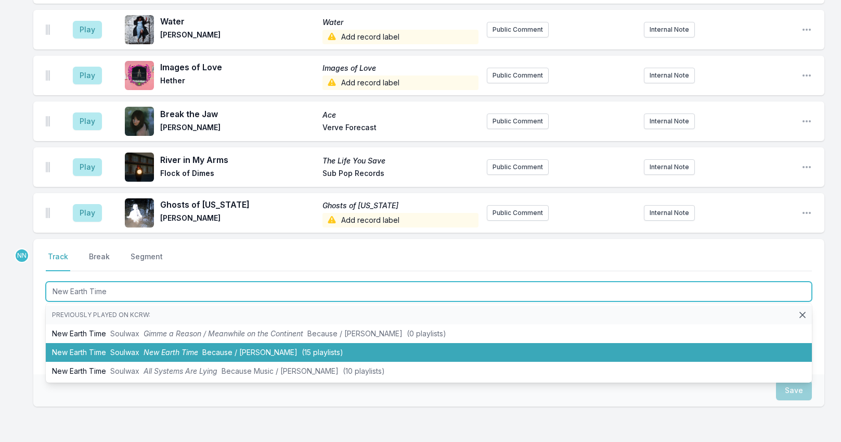
click at [102, 343] on li "New Earth Time Soulwax New Earth Time Because / Deewee (15 playlists)" at bounding box center [429, 352] width 766 height 19
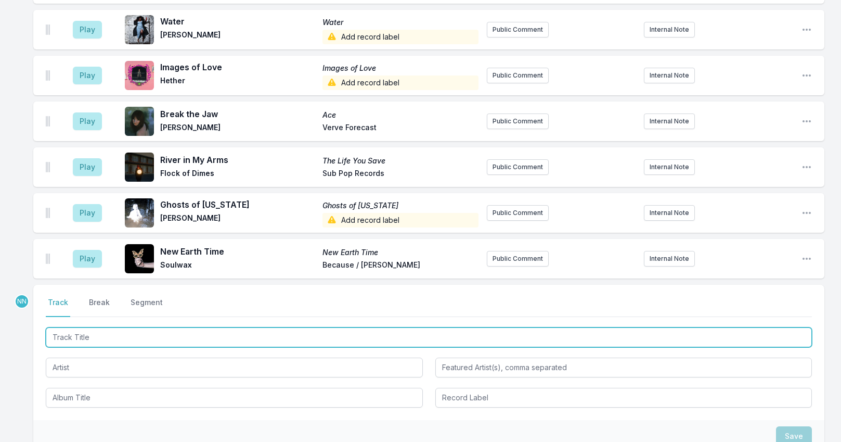
scroll to position [1623, 0]
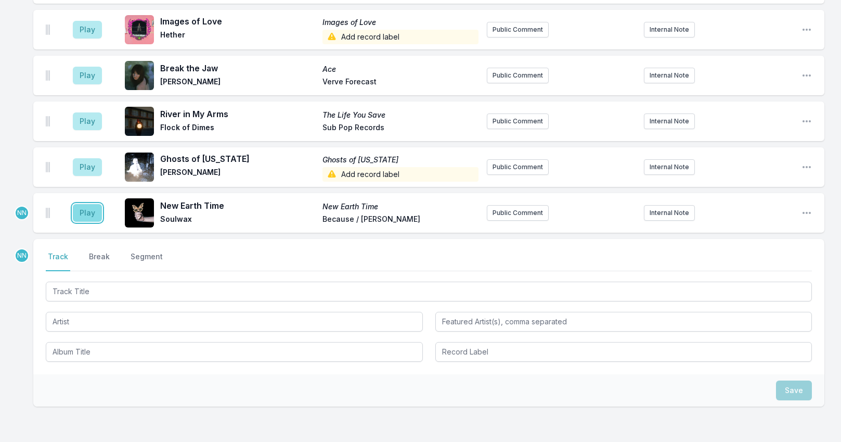
click at [85, 204] on button "Play" at bounding box center [87, 213] width 29 height 18
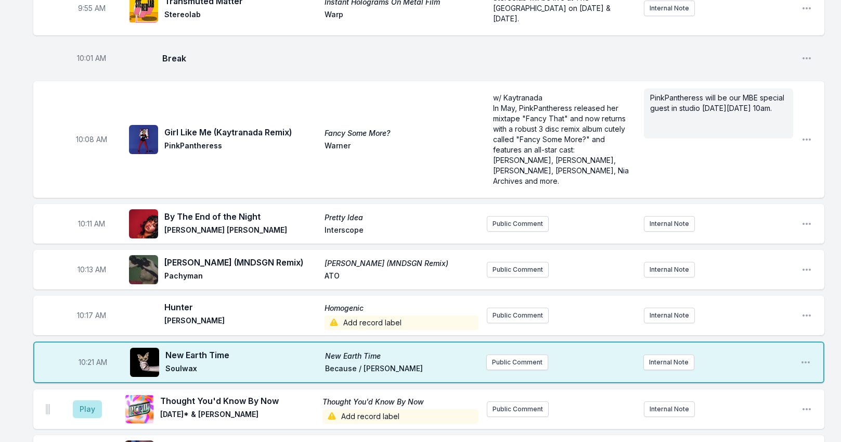
scroll to position [999, 0]
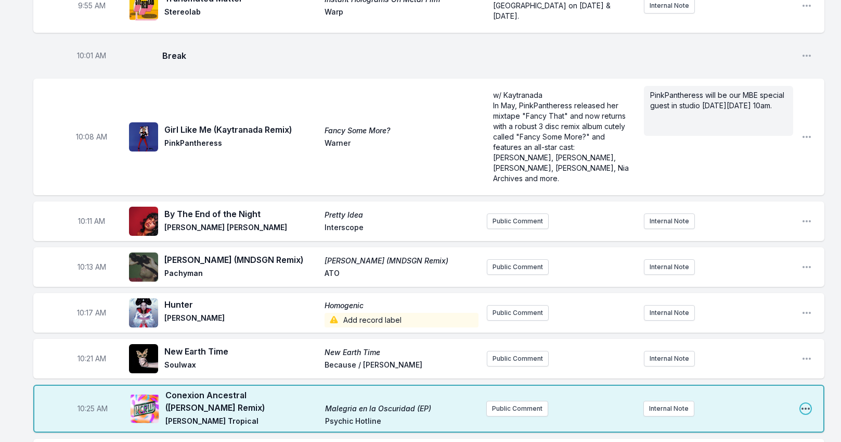
click at [808, 403] on icon "Open playlist item options" at bounding box center [806, 408] width 10 height 10
click at [742, 439] on button "Edit Track Details" at bounding box center [752, 448] width 117 height 19
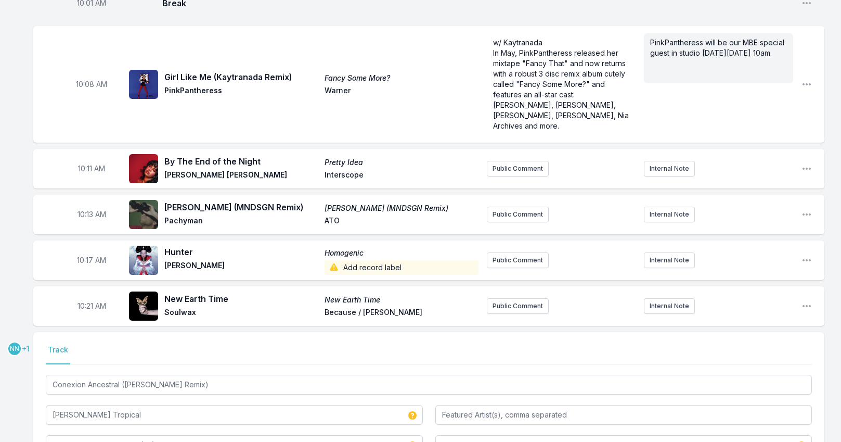
scroll to position [1103, 0]
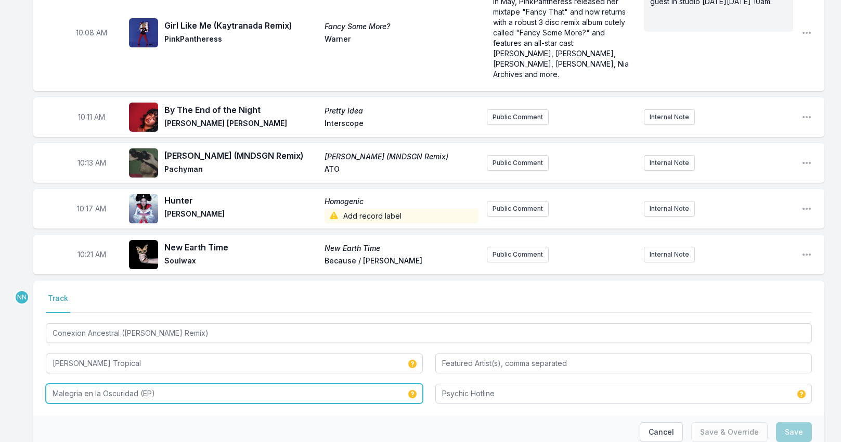
click at [178, 383] on input "Malegria en la Oscuridad (EP)" at bounding box center [234, 393] width 377 height 20
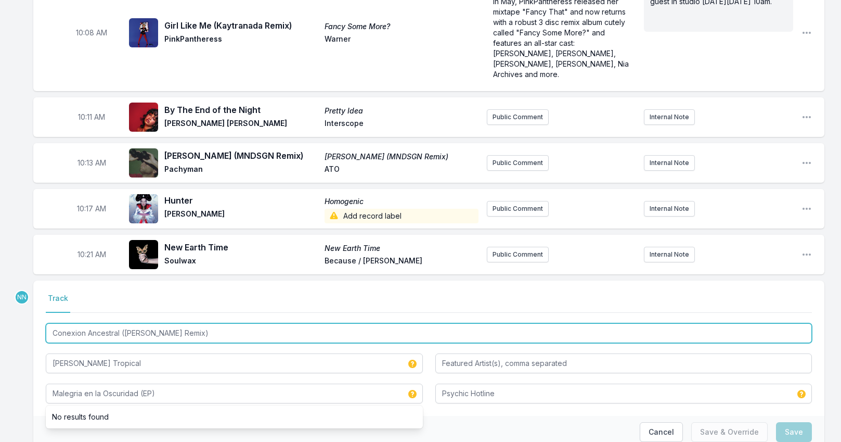
click at [121, 323] on input "Conexion Ancestral (Sofia Kourtesis Remix)" at bounding box center [429, 333] width 766 height 20
click at [124, 323] on input "Conexion Ancestral (Sofia Kourtesis Remix)" at bounding box center [429, 333] width 766 height 20
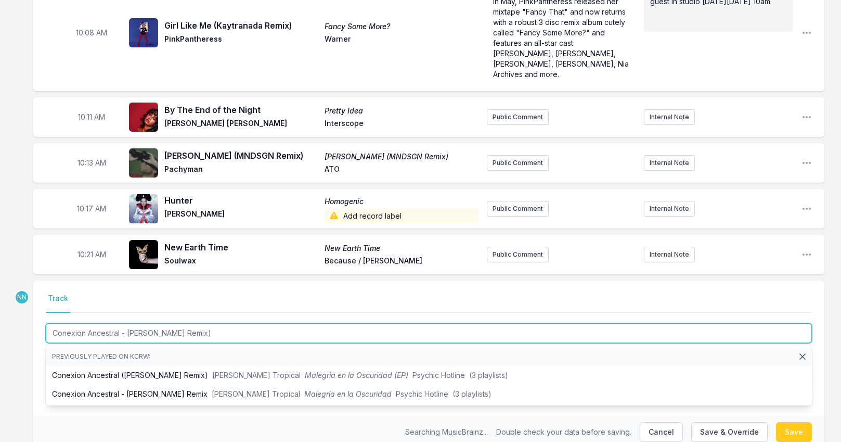
drag, startPoint x: 182, startPoint y: 281, endPoint x: 244, endPoint y: 281, distance: 62.9
click at [244, 323] on input "Conexion Ancestral - Sofia Kourtesis Remix)" at bounding box center [429, 333] width 766 height 20
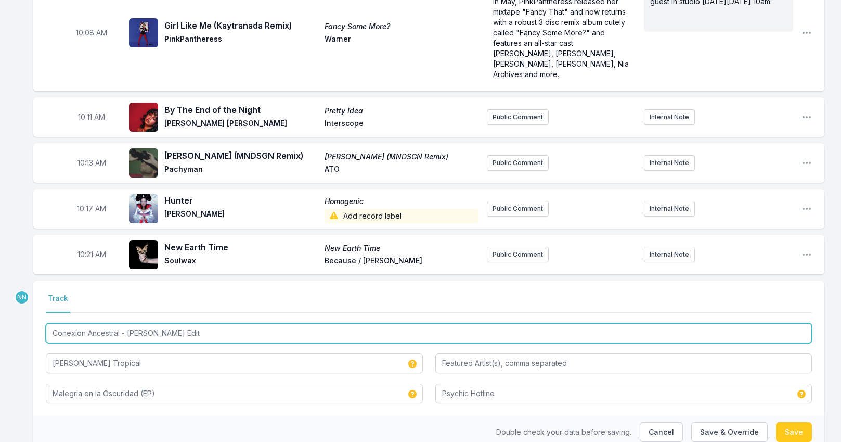
drag, startPoint x: 236, startPoint y: 278, endPoint x: 28, endPoint y: 282, distance: 208.6
type input "Conexion Ancestral - Sofia Kourtesis Edit"
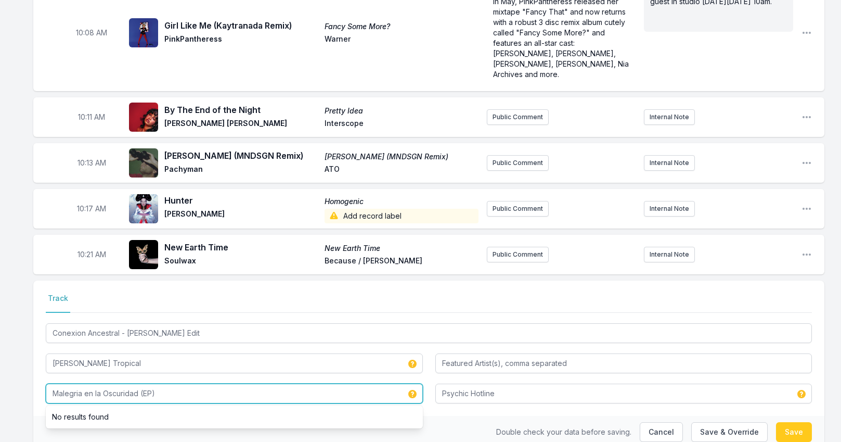
click at [72, 383] on input "Malegria en la Oscuridad (EP)" at bounding box center [234, 393] width 377 height 20
paste input "Conexion Ancestral - Sofia Kourtesis Edit"
click at [128, 383] on input "Conexion Ancestral - Sofia Kourtesis Edit" at bounding box center [234, 393] width 377 height 20
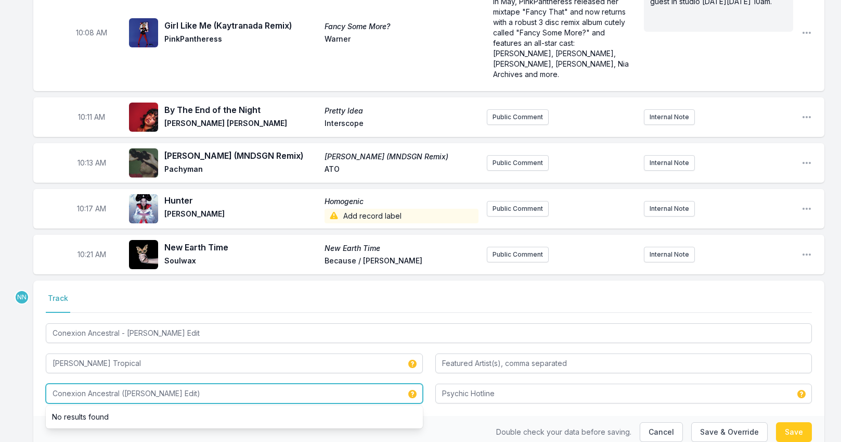
type input "Conexion Ancestral (Sofia Kourtesis Edit)"
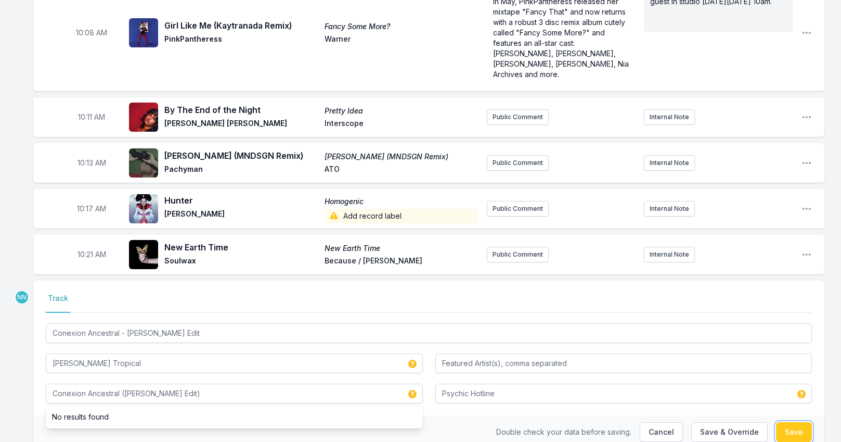
click at [782, 422] on button "Save" at bounding box center [794, 432] width 36 height 20
type input "Conexion Ancestral (Sofia Kourtesis Remix)"
type input "Malegria en la Oscuridad (EP)"
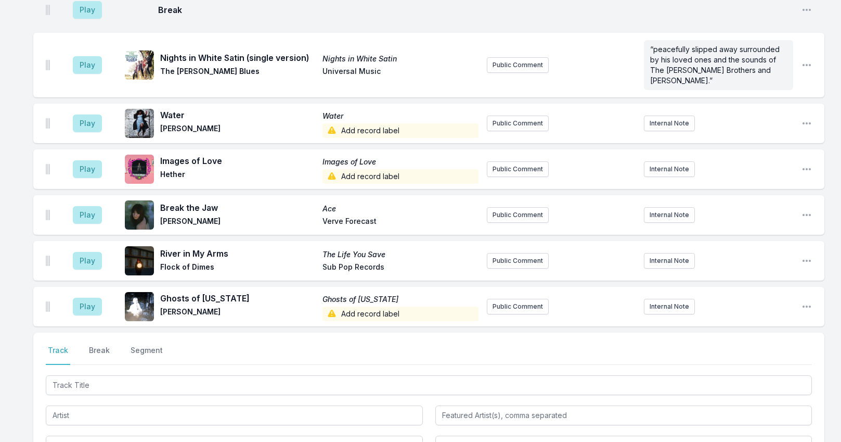
scroll to position [1705, 0]
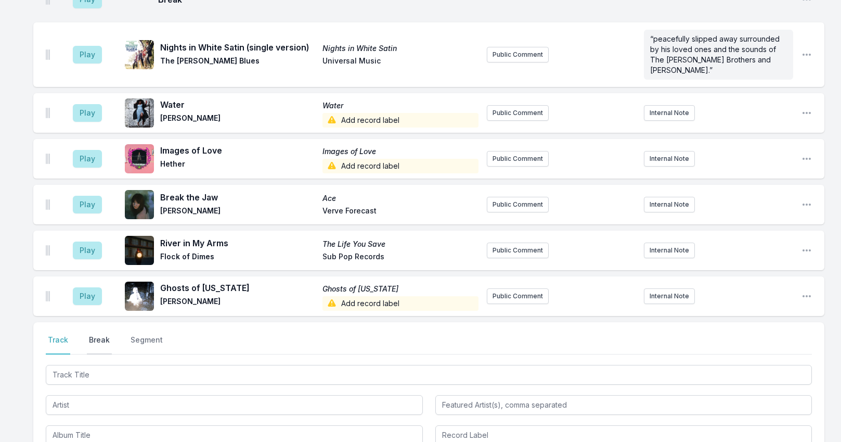
click at [99, 334] on button "Break" at bounding box center [99, 344] width 25 height 20
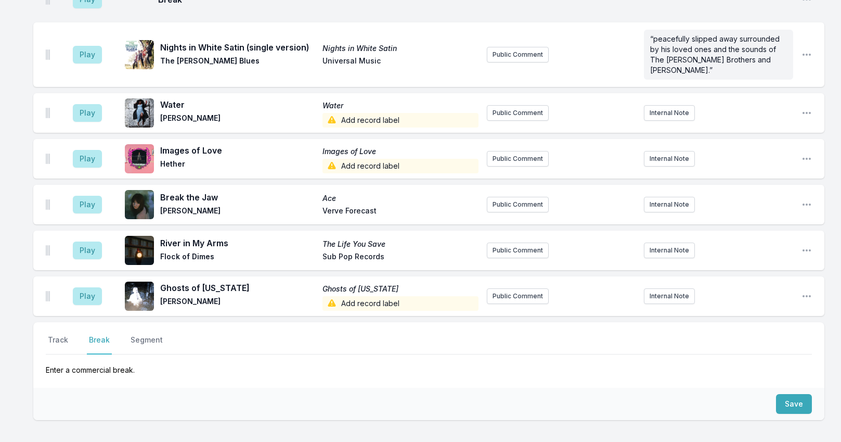
scroll to position [1635, 0]
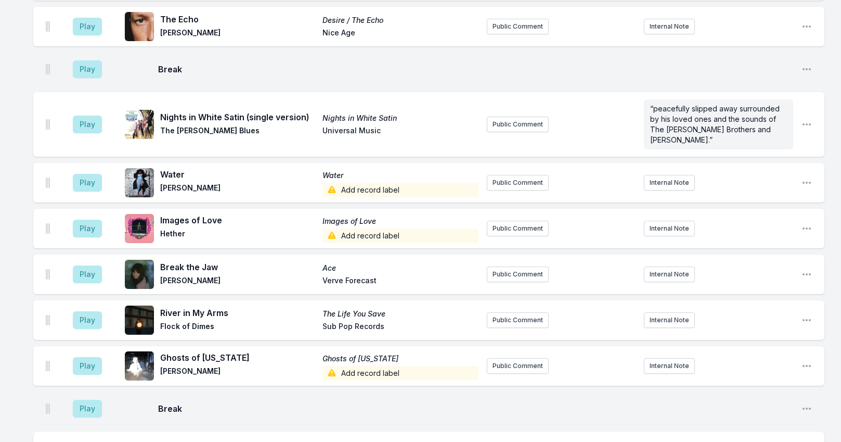
scroll to position [1674, 0]
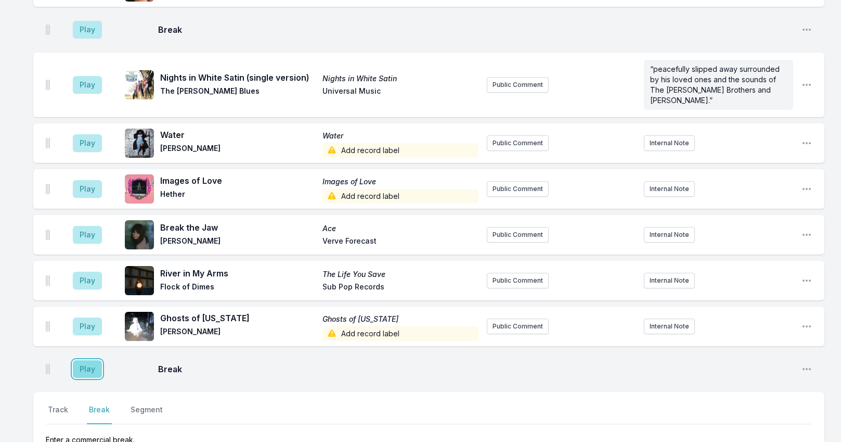
click at [94, 360] on button "Play" at bounding box center [87, 369] width 29 height 18
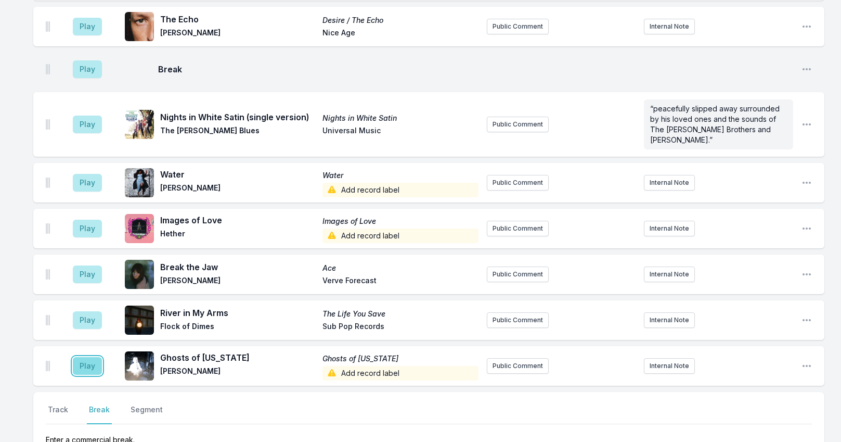
click at [87, 357] on button "Play" at bounding box center [87, 366] width 29 height 18
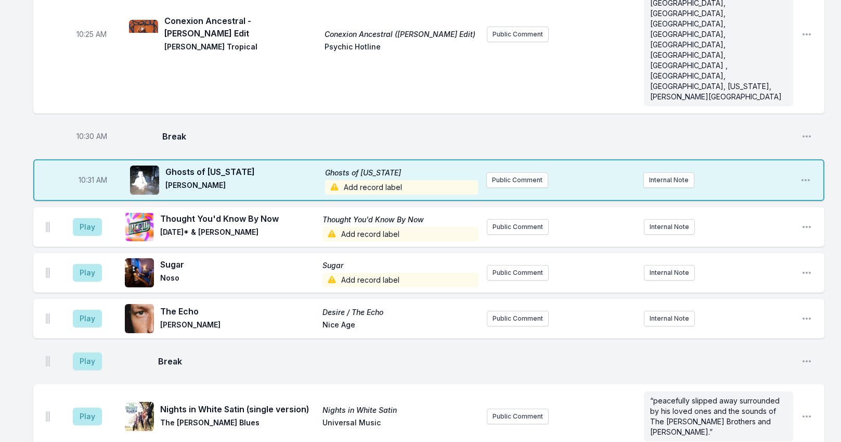
scroll to position [1362, 0]
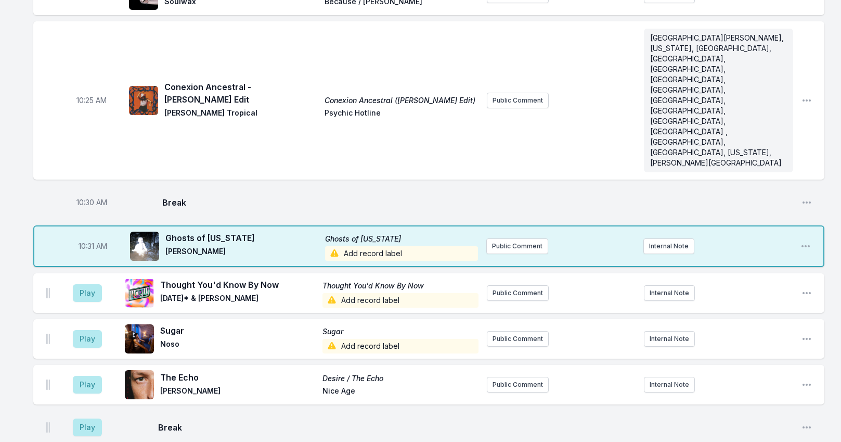
click at [370, 246] on span "Add record label" at bounding box center [401, 253] width 153 height 15
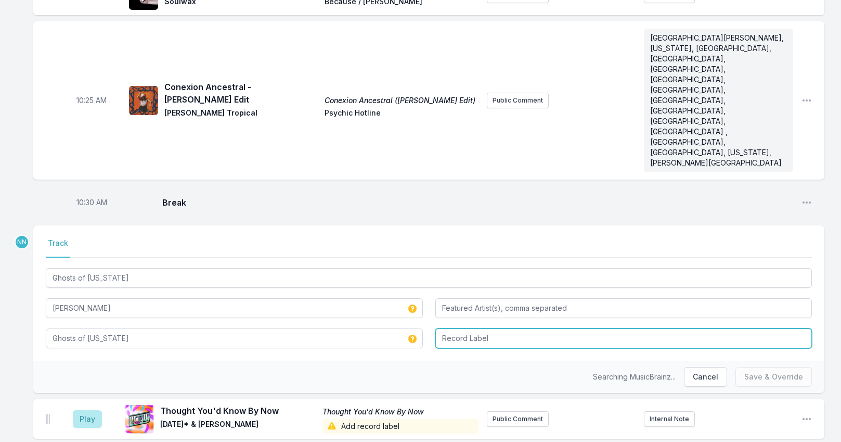
click at [460, 328] on input "Record Label" at bounding box center [623, 338] width 377 height 20
type input "Nice Life"
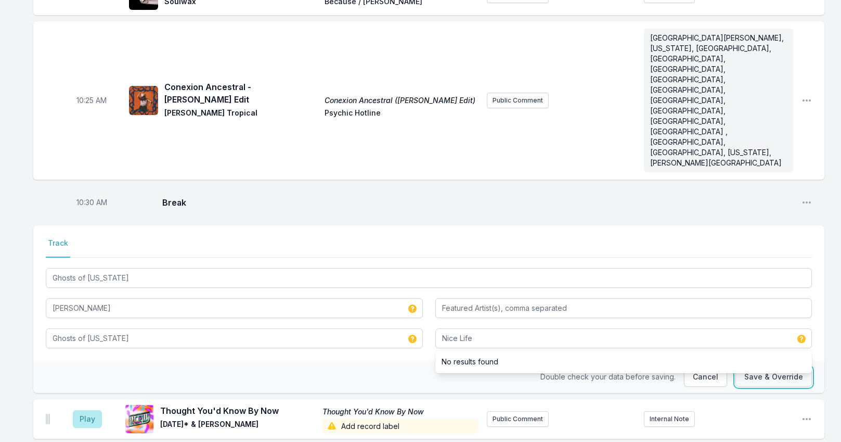
click at [780, 367] on button "Save & Override" at bounding box center [774, 377] width 76 height 20
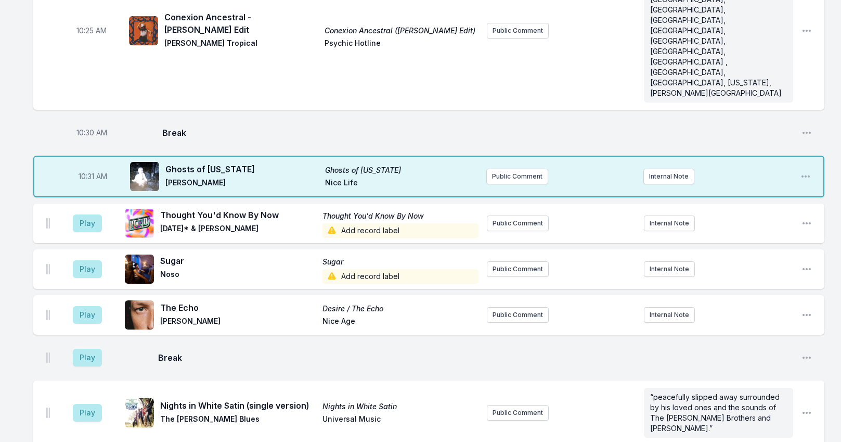
scroll to position [1570, 0]
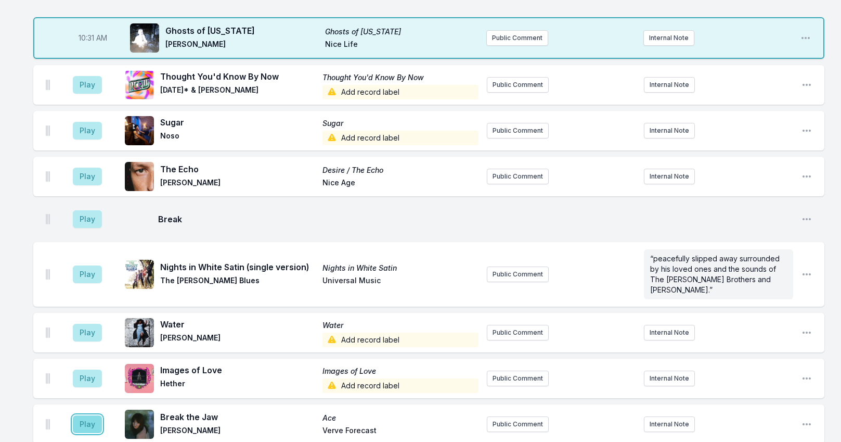
click at [89, 415] on button "Play" at bounding box center [87, 424] width 29 height 18
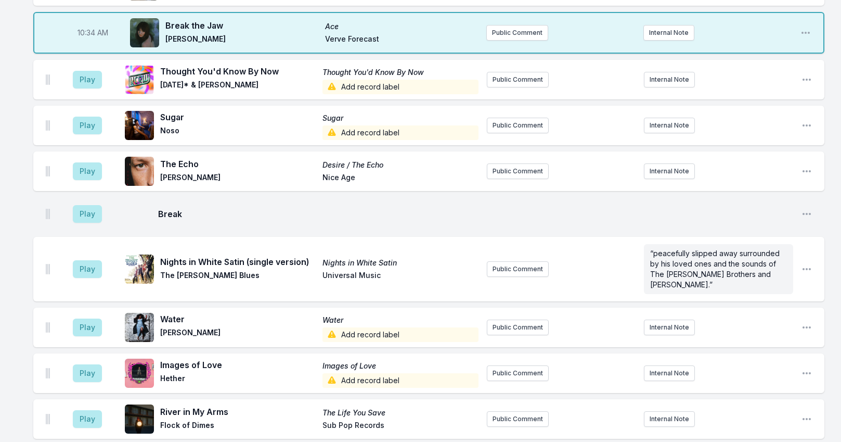
scroll to position [1744, 0]
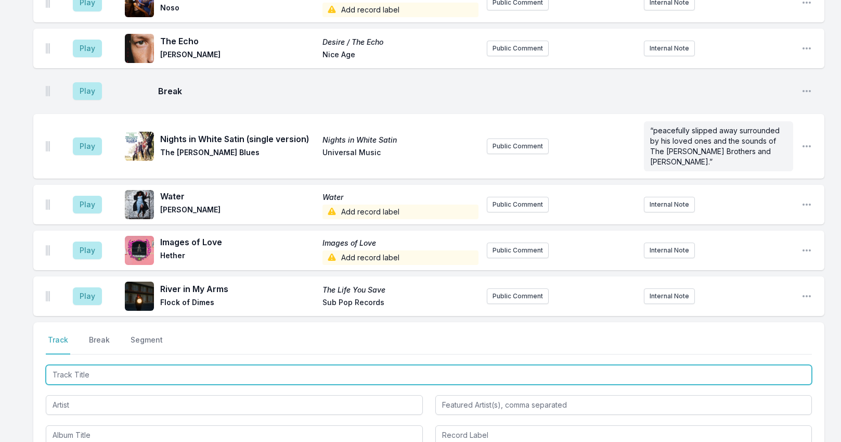
click at [99, 365] on input "Track Title" at bounding box center [429, 375] width 766 height 20
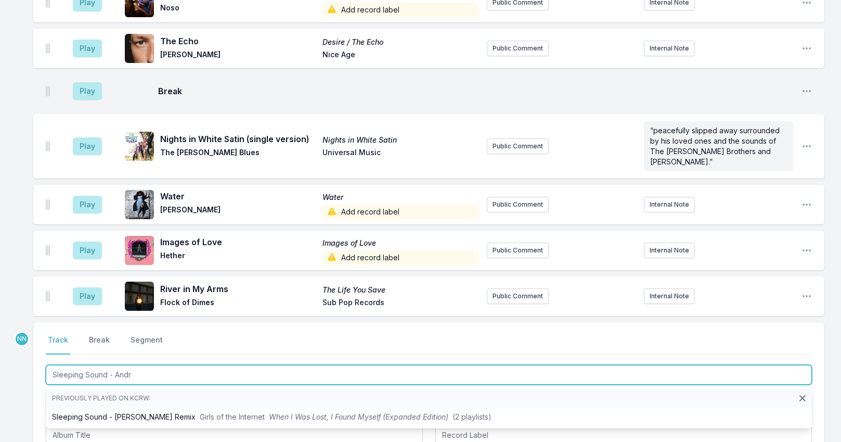
type input "Sleeping Sound - Andre"
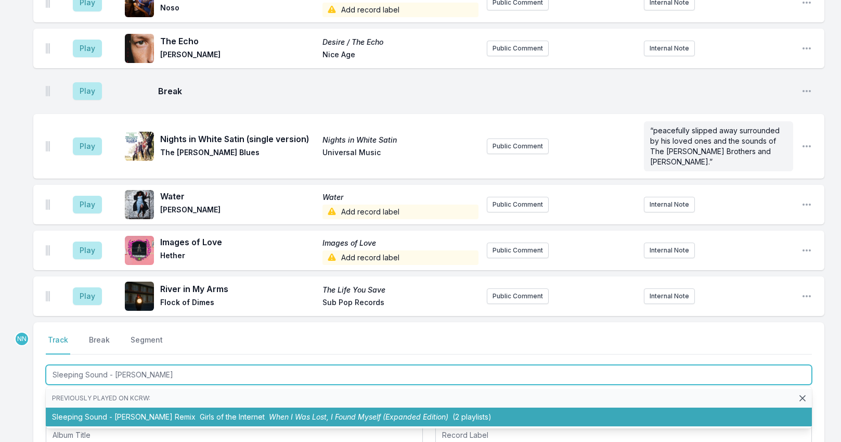
click at [112, 407] on li "Sleeping Sound - Andres Remix Girls of the Internet When I Was Lost, I Found My…" at bounding box center [429, 416] width 766 height 19
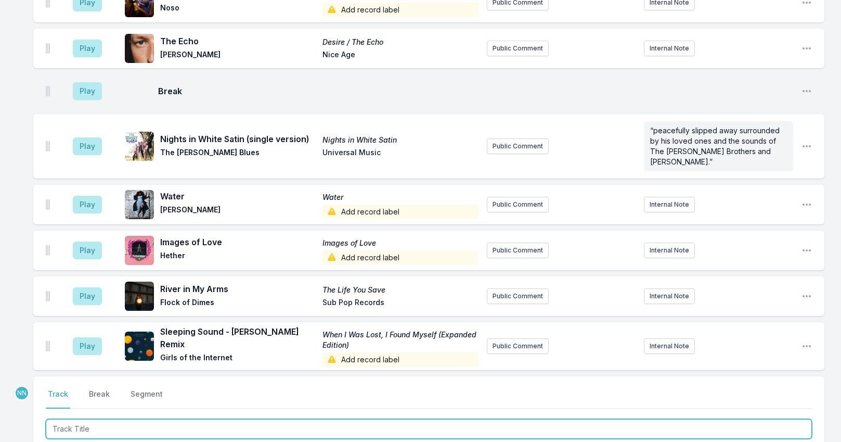
scroll to position [1794, 0]
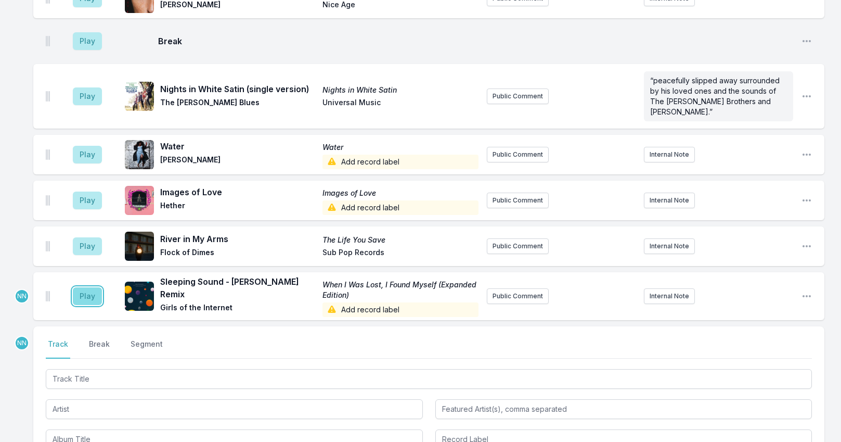
click at [81, 287] on button "Play" at bounding box center [87, 296] width 29 height 18
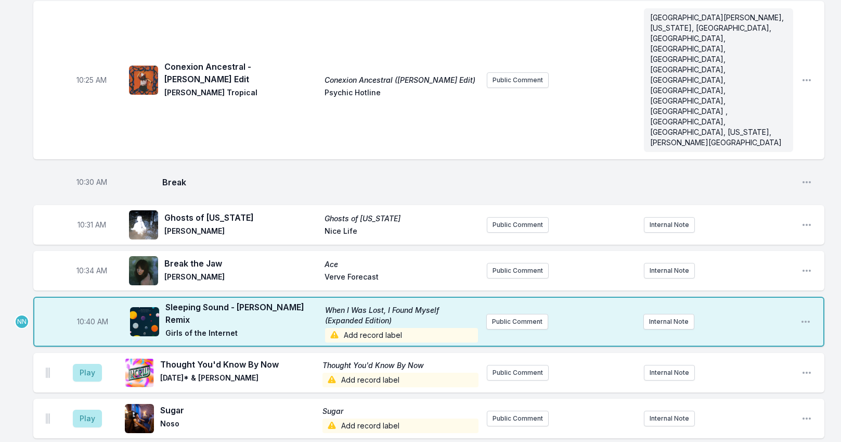
scroll to position [1378, 0]
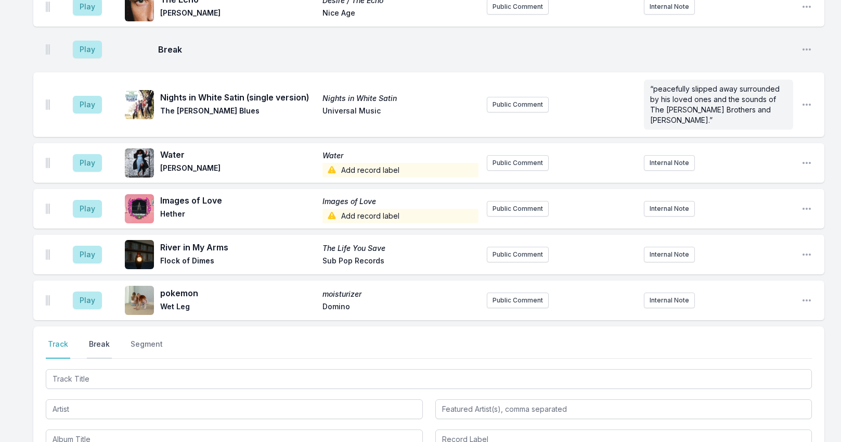
click at [98, 339] on button "Break" at bounding box center [99, 349] width 25 height 20
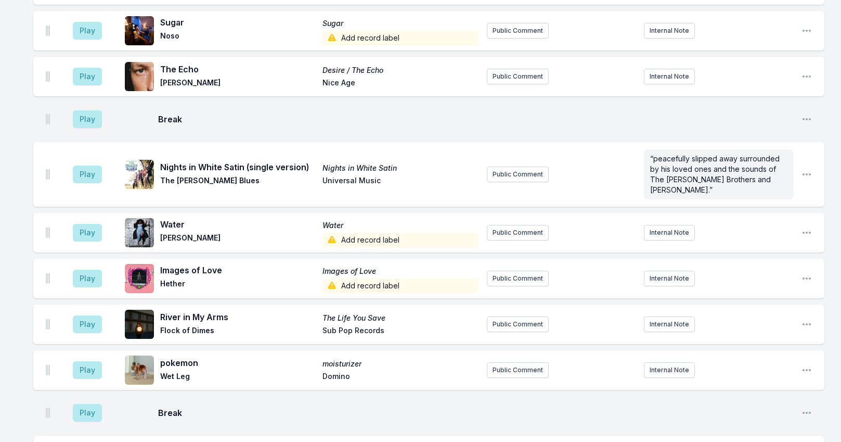
scroll to position [1810, 0]
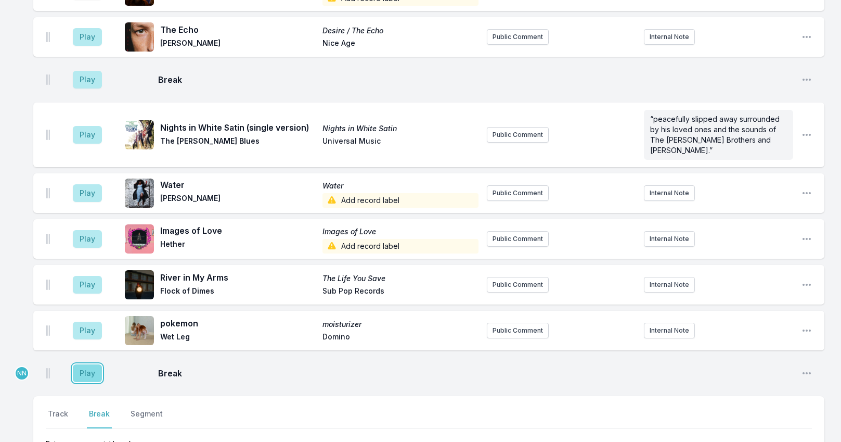
click at [90, 364] on button "Play" at bounding box center [87, 373] width 29 height 18
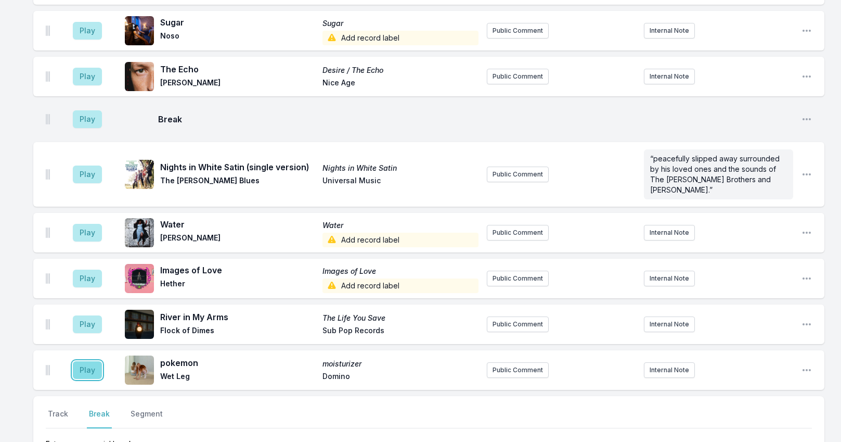
click at [93, 361] on button "Play" at bounding box center [87, 370] width 29 height 18
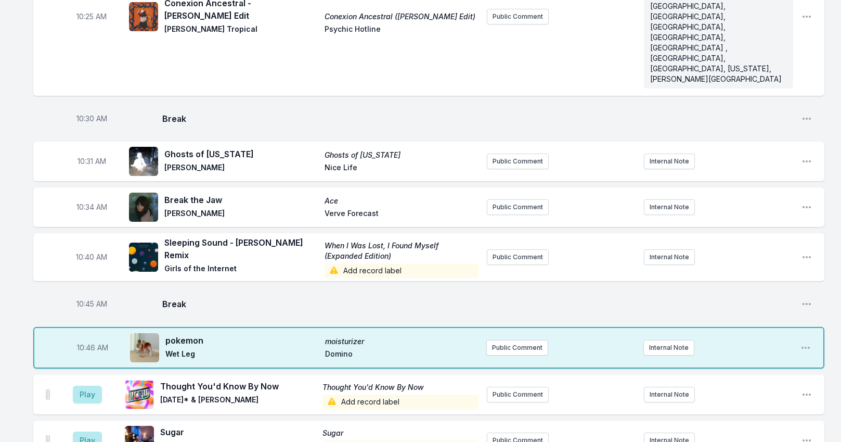
scroll to position [1446, 0]
click at [512, 340] on button "Public Comment" at bounding box center [517, 348] width 62 height 16
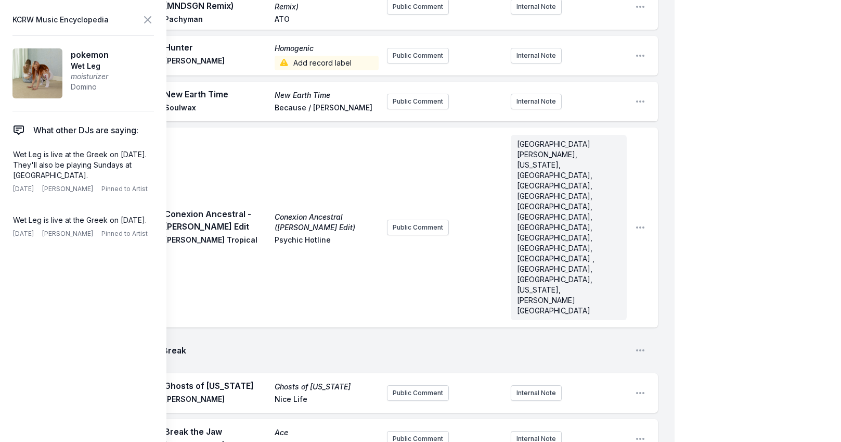
scroll to position [1550, 0]
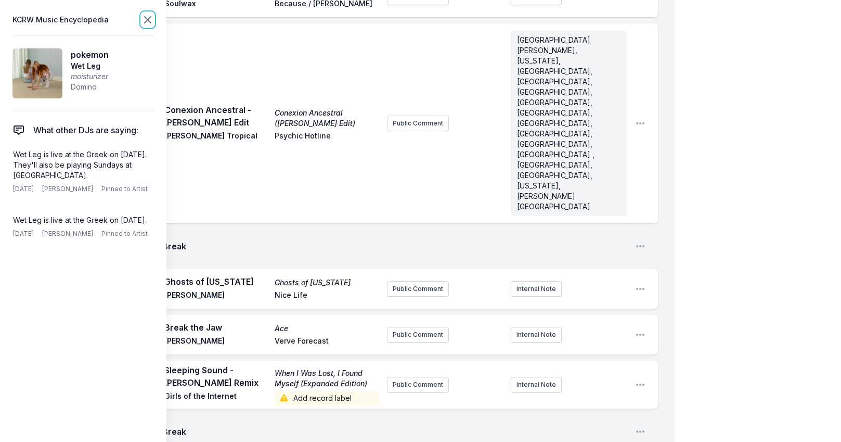
click at [145, 20] on icon at bounding box center [147, 20] width 12 height 12
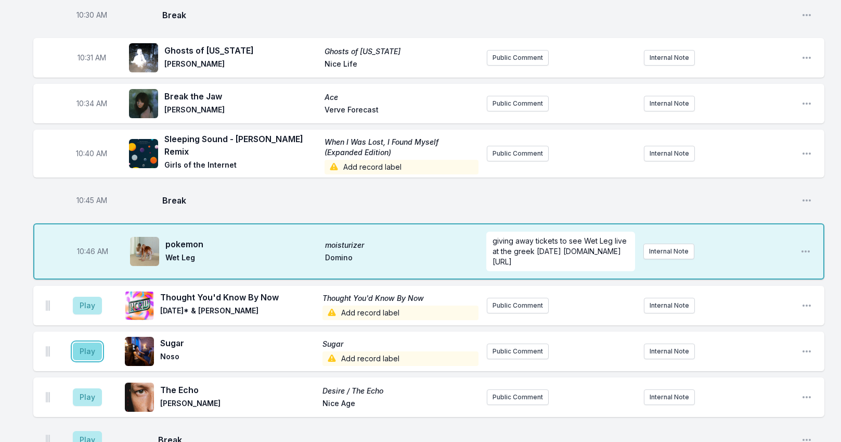
click at [76, 342] on button "Play" at bounding box center [87, 351] width 29 height 18
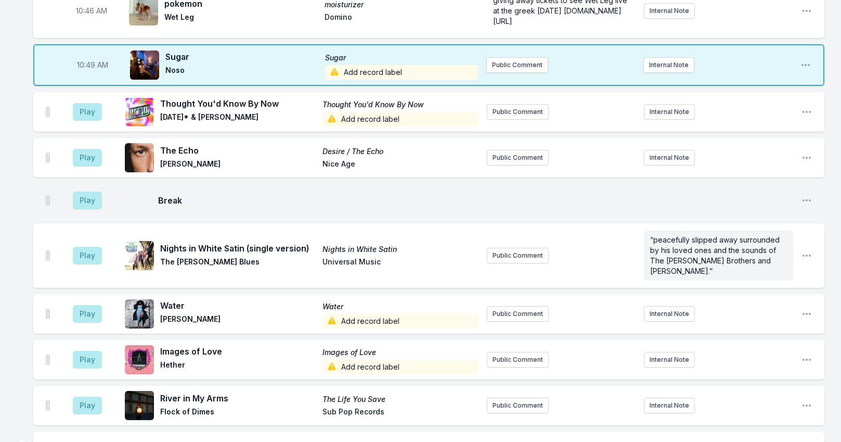
scroll to position [1824, 0]
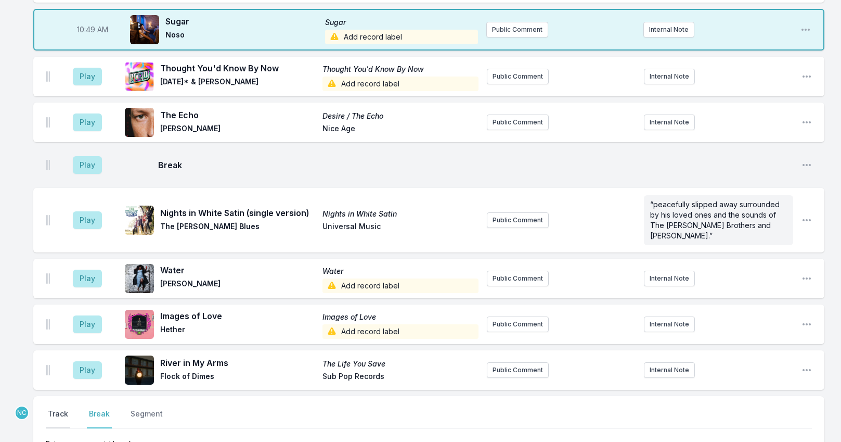
click at [58, 408] on button "Track" at bounding box center [58, 418] width 24 height 20
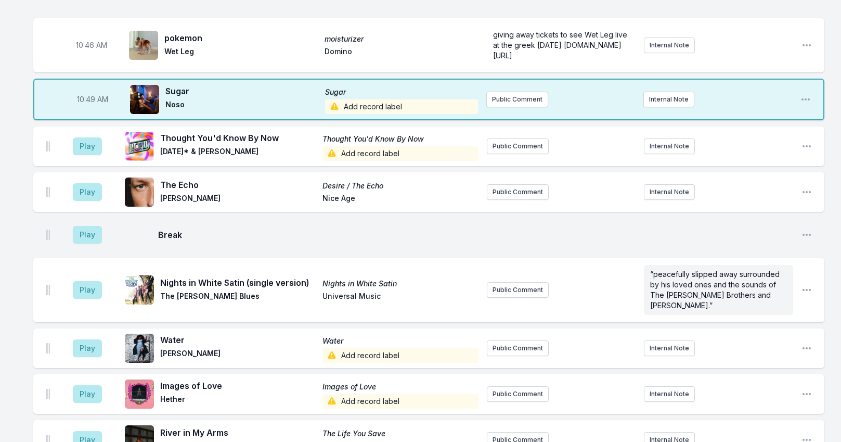
scroll to position [1772, 0]
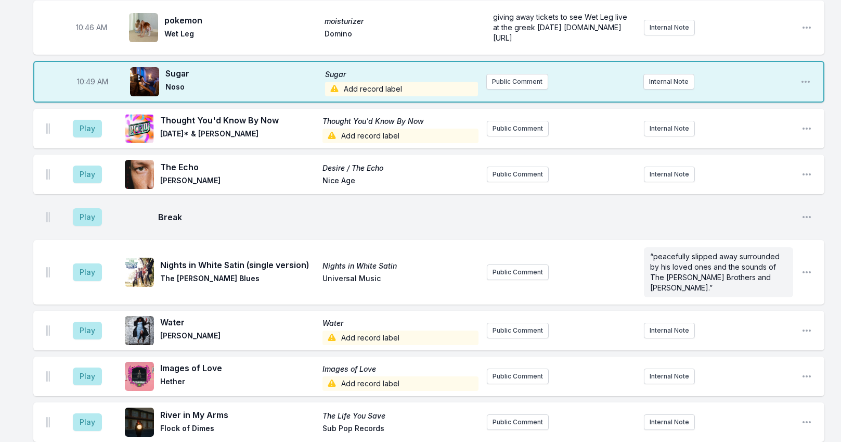
type input "Hunny"
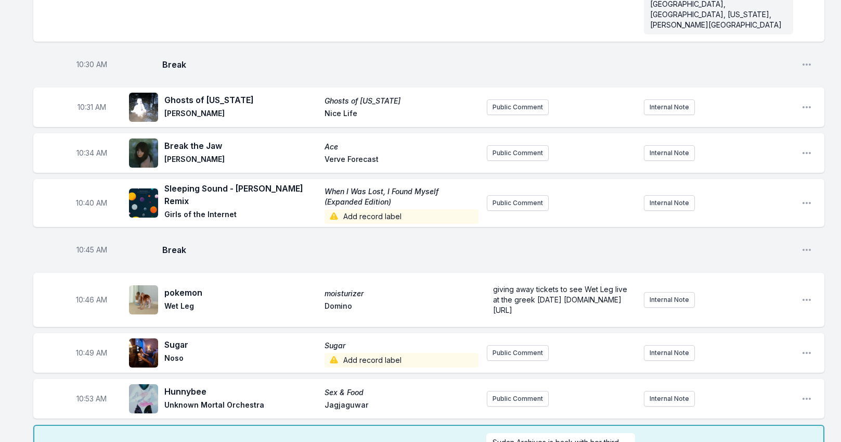
scroll to position [1552, 0]
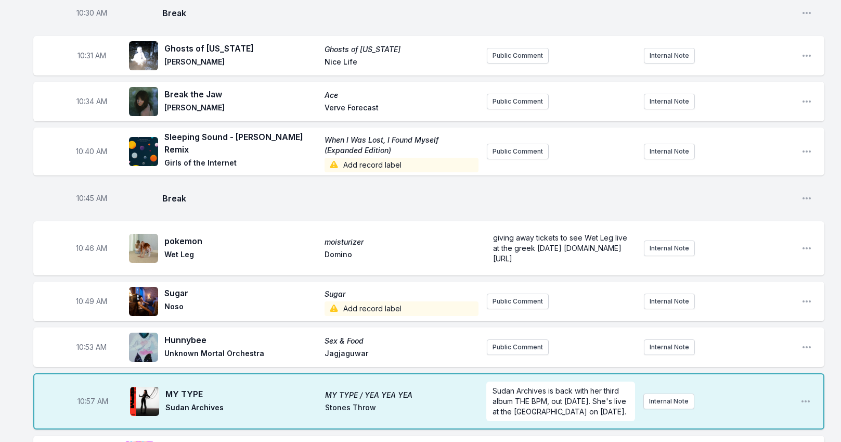
click at [376, 301] on span "Add record label" at bounding box center [402, 308] width 154 height 15
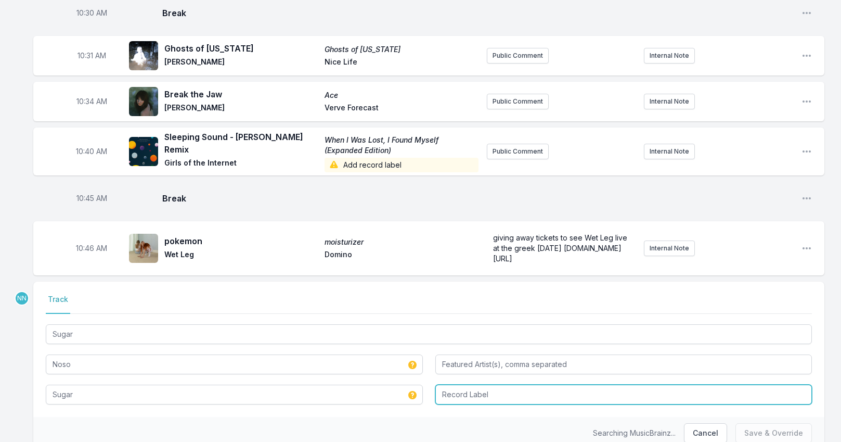
click at [454, 384] on input "Record Label" at bounding box center [623, 394] width 377 height 20
type input "Partisan"
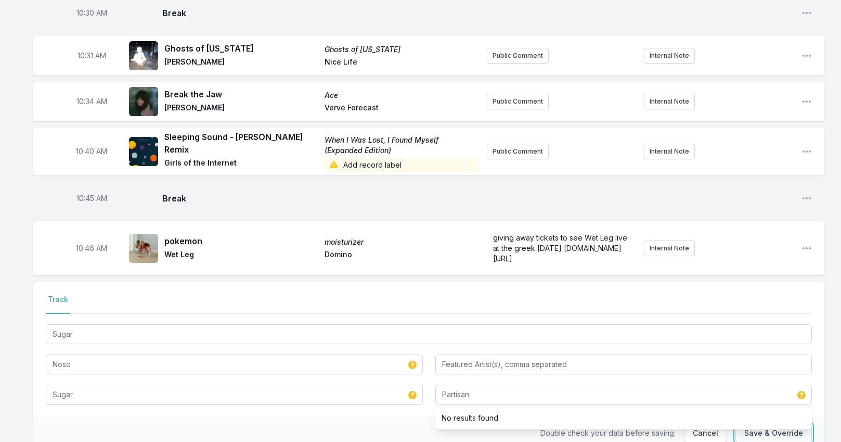
click at [752, 423] on button "Save & Override" at bounding box center [774, 433] width 76 height 20
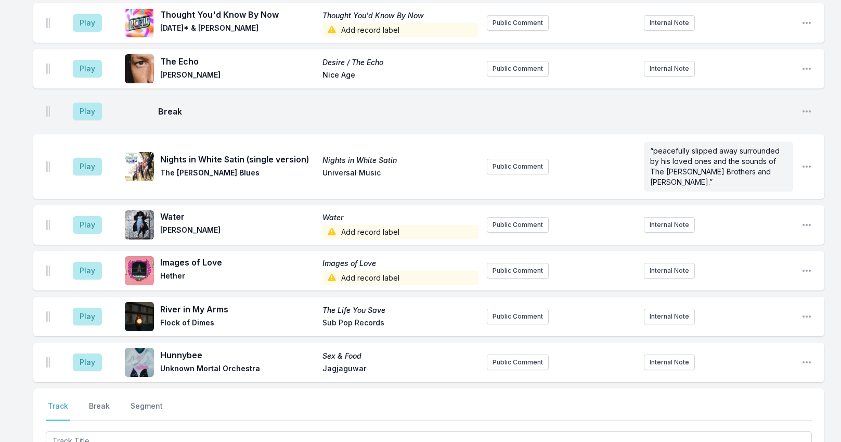
scroll to position [2056, 0]
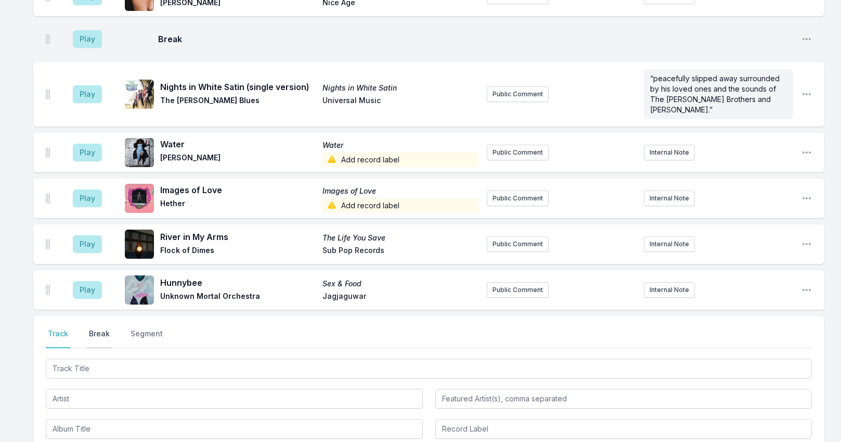
click at [102, 328] on button "Break" at bounding box center [99, 338] width 25 height 20
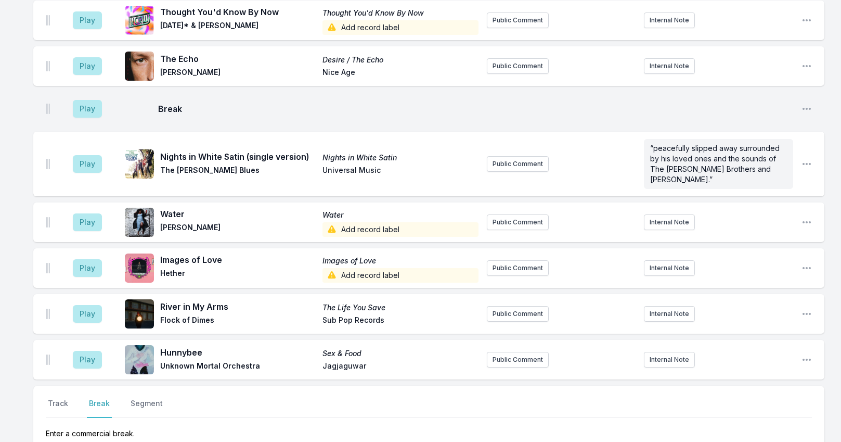
drag, startPoint x: 803, startPoint y: 331, endPoint x: 785, endPoint y: 327, distance: 18.2
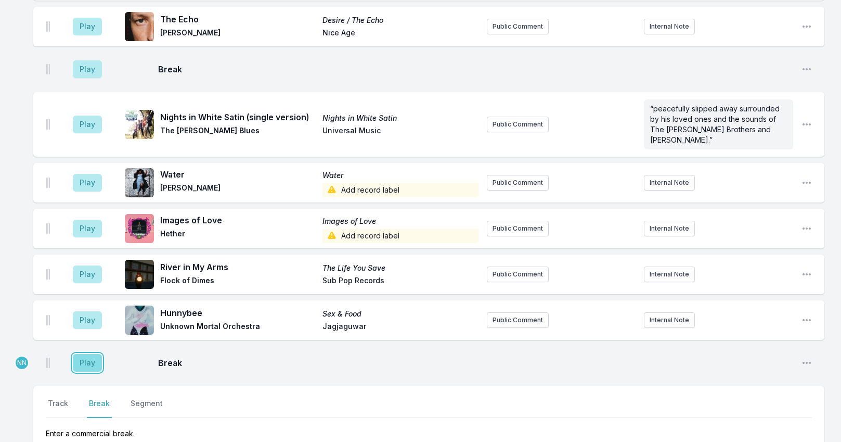
click at [93, 354] on button "Play" at bounding box center [87, 363] width 29 height 18
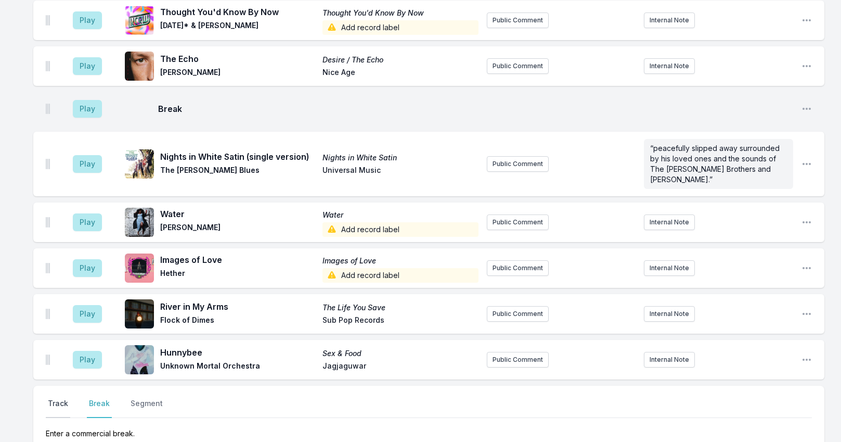
click at [60, 398] on button "Track" at bounding box center [58, 408] width 24 height 20
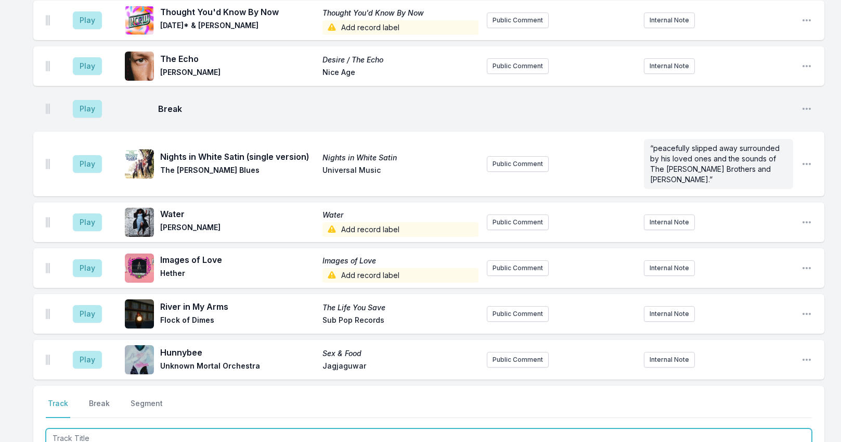
click at [81, 428] on input "Track Title" at bounding box center [429, 438] width 766 height 20
paste input "Ambivalence"
type input "Ambivalence"
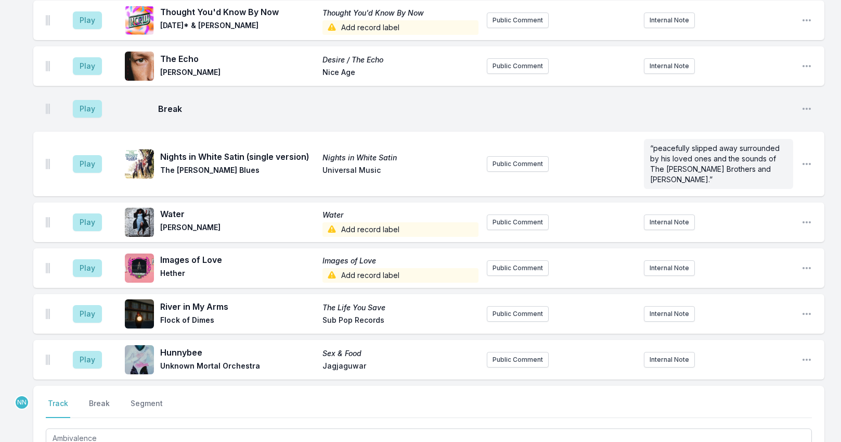
drag, startPoint x: 76, startPoint y: 329, endPoint x: 60, endPoint y: 327, distance: 16.2
type input "Madi Diaz"
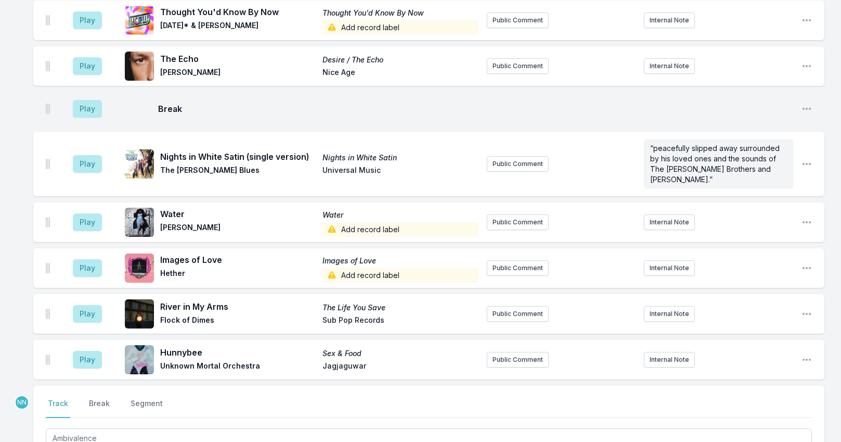
type input "Fatal Optimist"
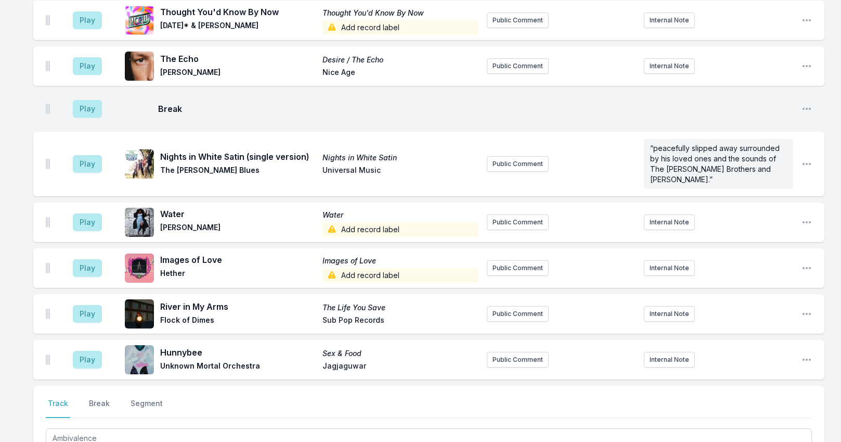
type input "Anti‐"
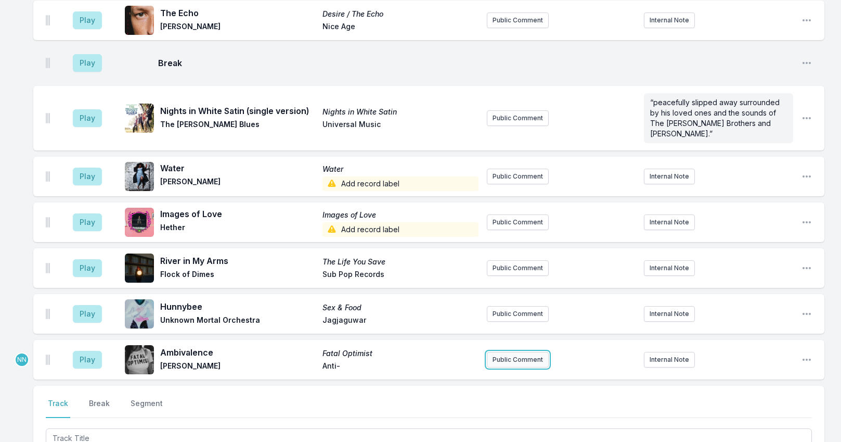
click at [508, 352] on button "Public Comment" at bounding box center [518, 360] width 62 height 16
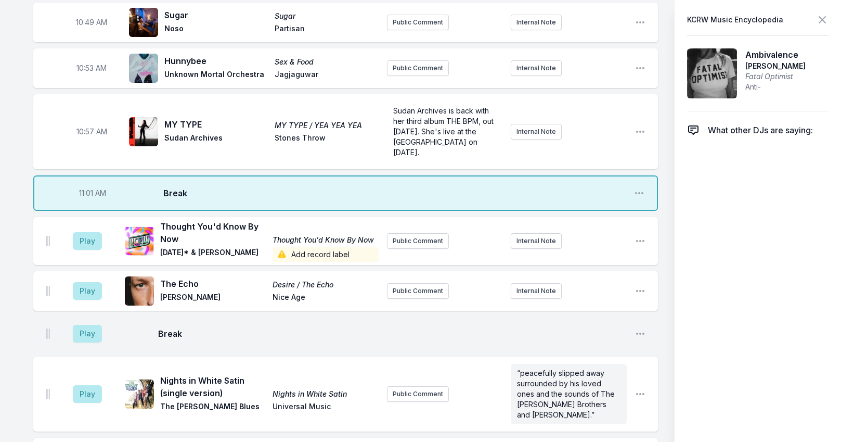
scroll to position [2111, 0]
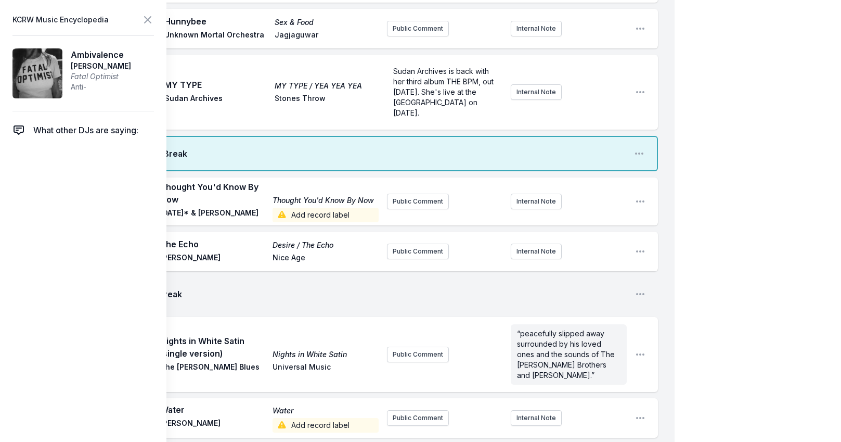
drag, startPoint x: 392, startPoint y: 402, endPoint x: 459, endPoint y: 401, distance: 67.1
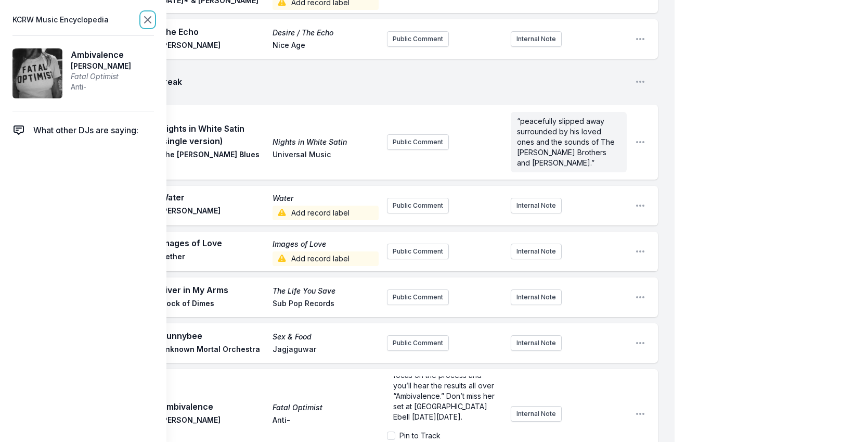
click at [148, 18] on icon at bounding box center [147, 20] width 12 height 12
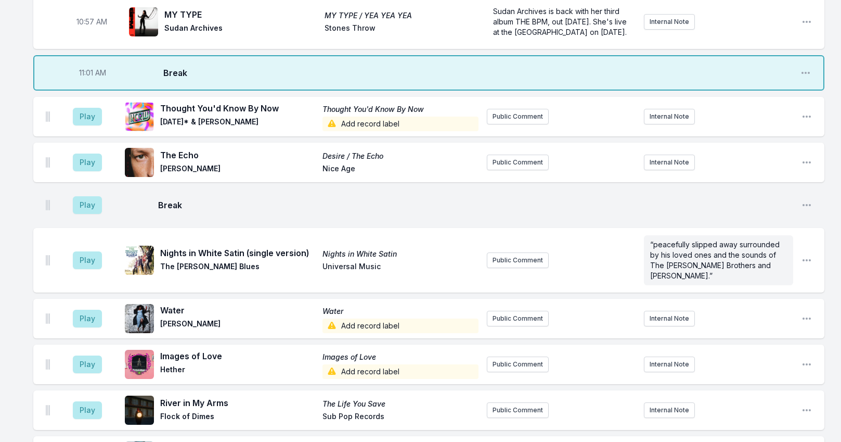
scroll to position [1929, 0]
click at [96, 402] on button "Play" at bounding box center [87, 411] width 29 height 18
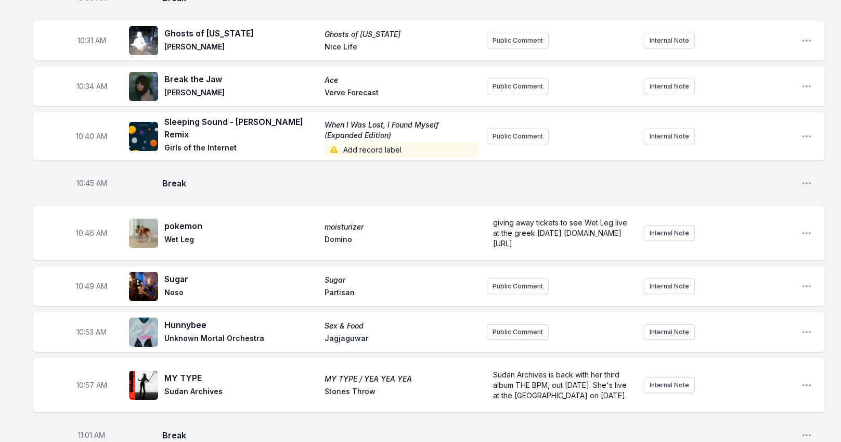
scroll to position [1565, 0]
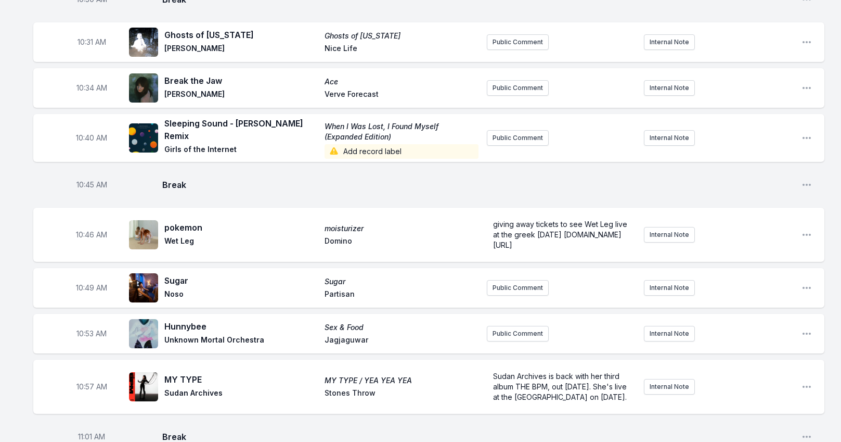
type input "11:05"
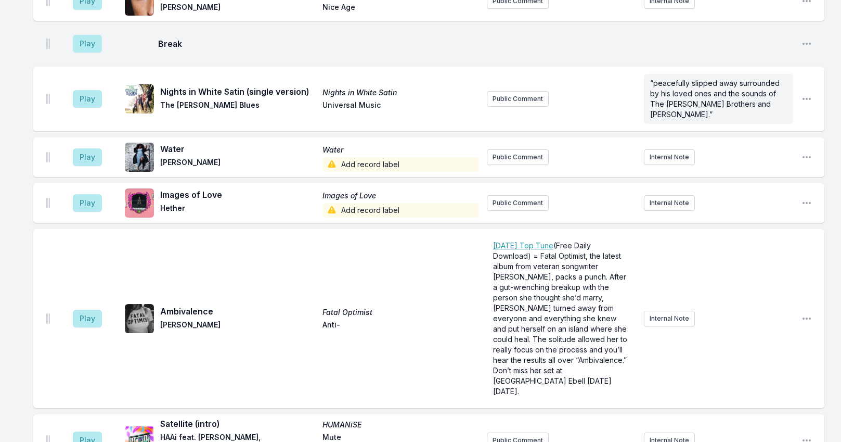
scroll to position [2137, 0]
click at [94, 431] on button "Play" at bounding box center [87, 440] width 29 height 18
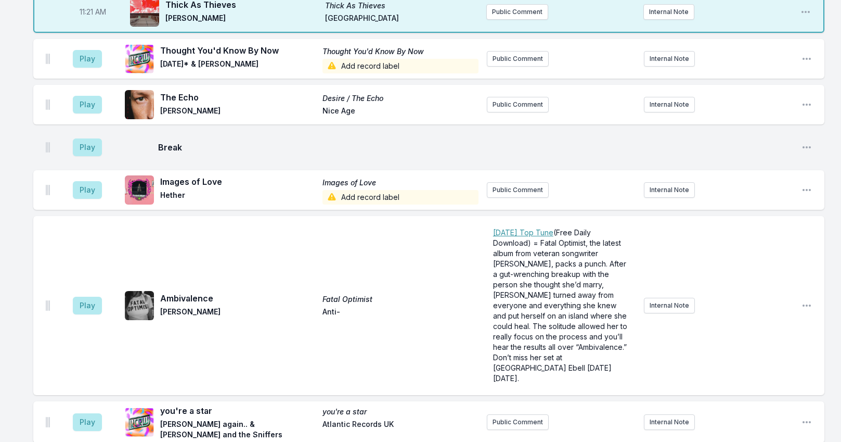
scroll to position [2293, 0]
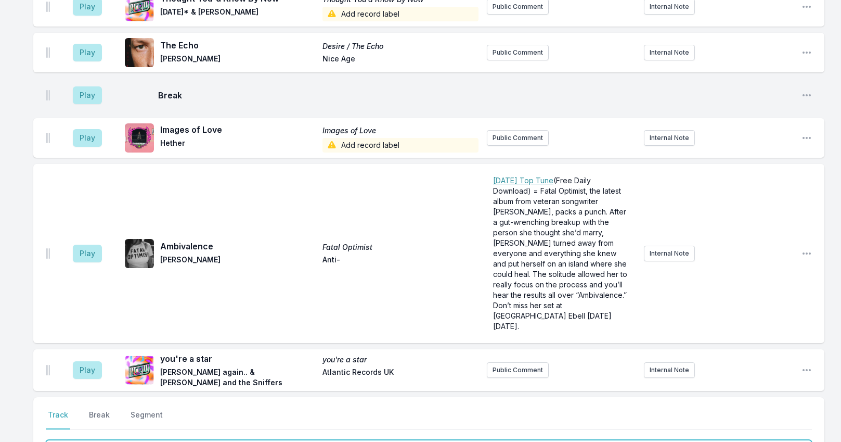
click at [156, 440] on input "Track Title" at bounding box center [429, 450] width 766 height 20
type input "I Care"
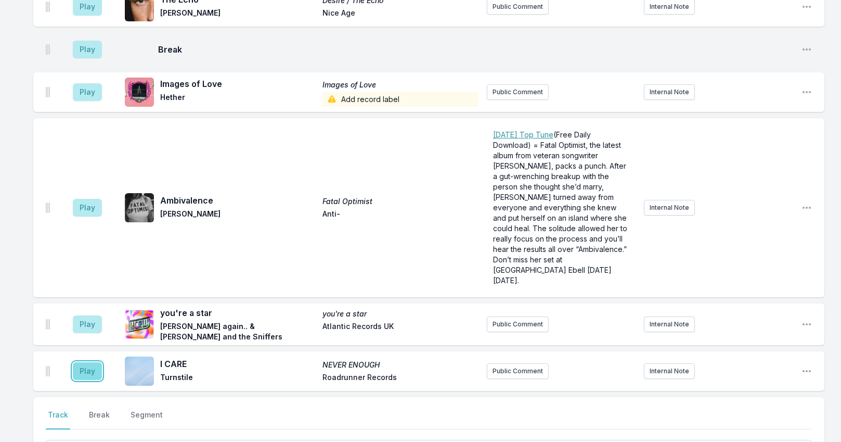
click at [83, 362] on button "Play" at bounding box center [87, 371] width 29 height 18
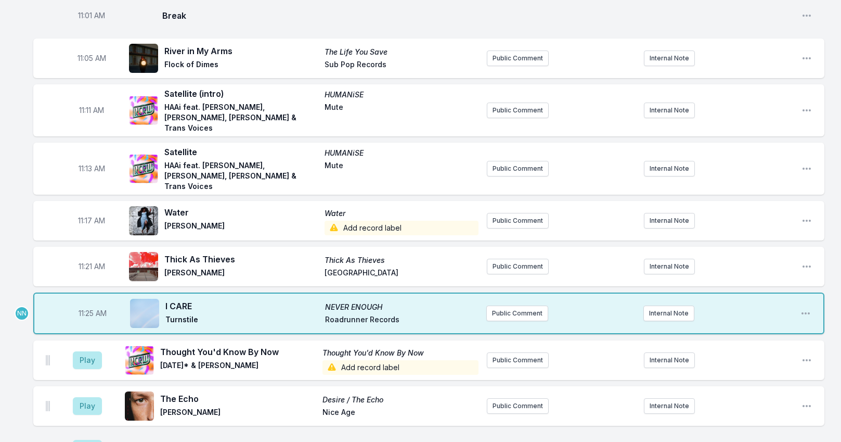
scroll to position [1975, 0]
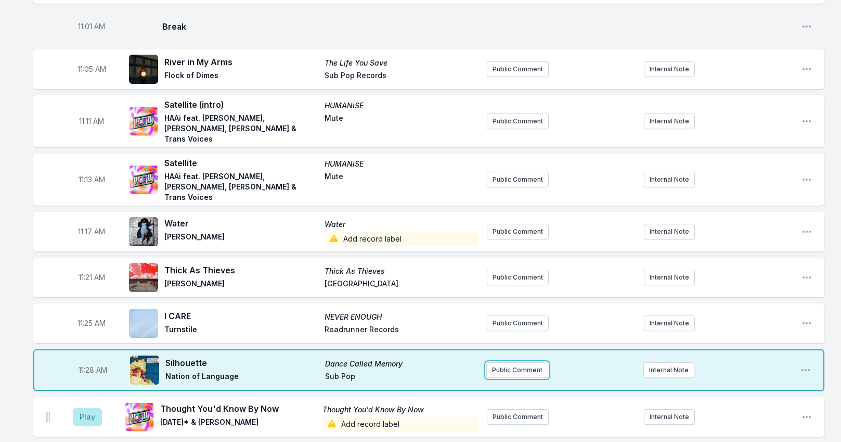
drag, startPoint x: 511, startPoint y: 220, endPoint x: 509, endPoint y: 213, distance: 6.6
click at [511, 362] on button "Public Comment" at bounding box center [517, 370] width 62 height 16
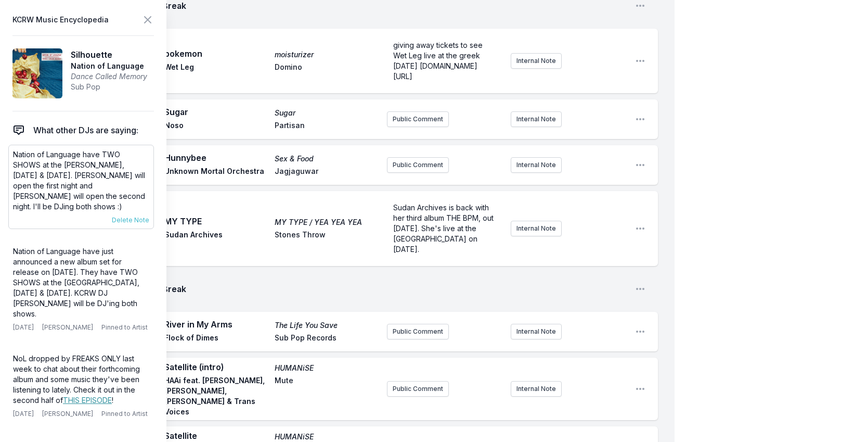
click at [12, 156] on div "Nation of Language have TWO SHOWS at the Fonda, October 15th & 16th. Westerman …" at bounding box center [81, 187] width 146 height 84
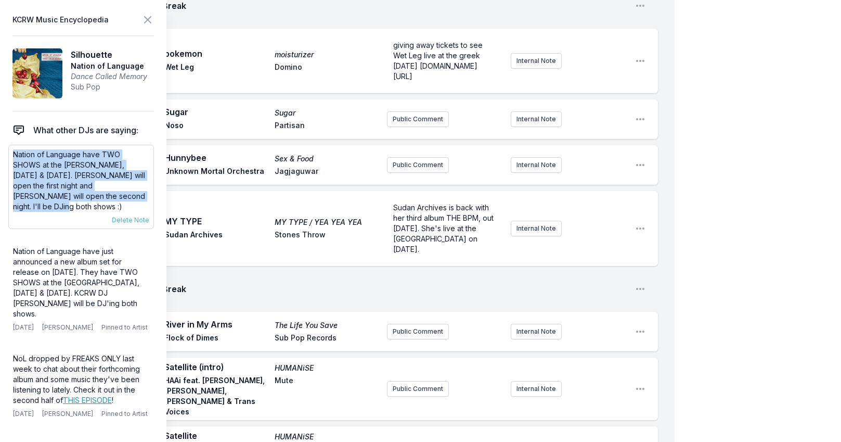
drag, startPoint x: 14, startPoint y: 153, endPoint x: 91, endPoint y: 199, distance: 89.3
click at [121, 192] on p "Nation of Language have TWO SHOWS at the Fonda, October 15th & 16th. Westerman …" at bounding box center [81, 180] width 136 height 62
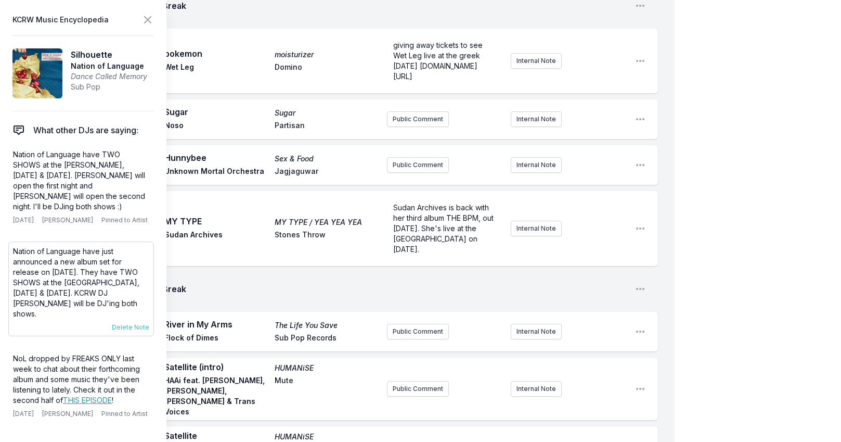
click at [49, 255] on p "Nation of Language have just announced a new album set for release on September…" at bounding box center [81, 282] width 136 height 73
click at [50, 255] on p "Nation of Language have just announced a new album set for release on September…" at bounding box center [81, 282] width 136 height 73
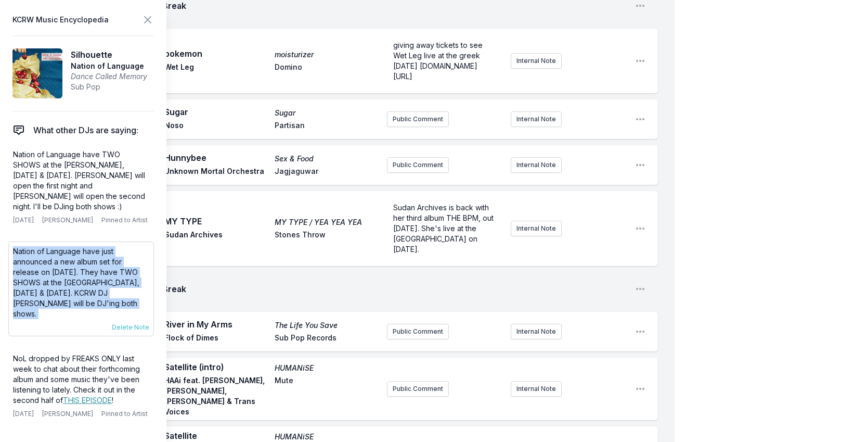
click at [50, 255] on p "Nation of Language have just announced a new album set for release on September…" at bounding box center [81, 282] width 136 height 73
copy div "Nation of Language have just announced a new album set for release on September…"
click at [152, 17] on icon at bounding box center [147, 20] width 12 height 12
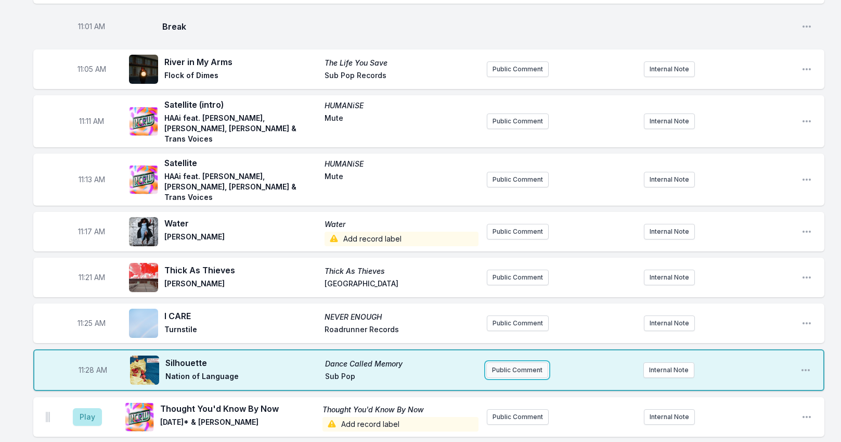
click at [492, 362] on button "Public Comment" at bounding box center [517, 370] width 62 height 16
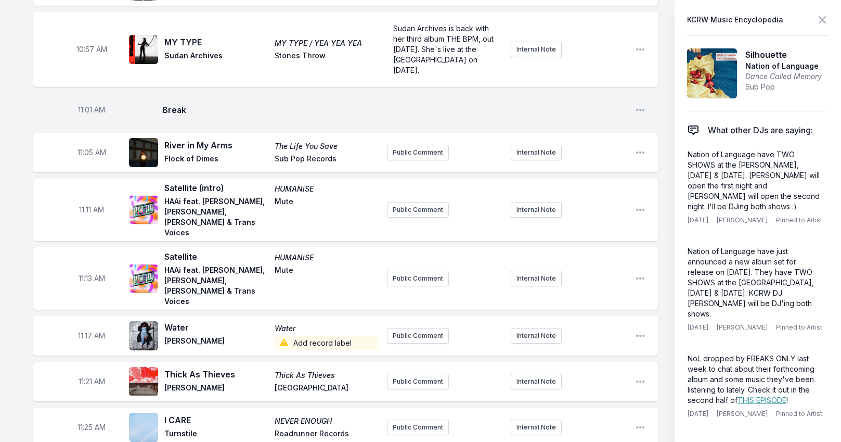
scroll to position [62, 0]
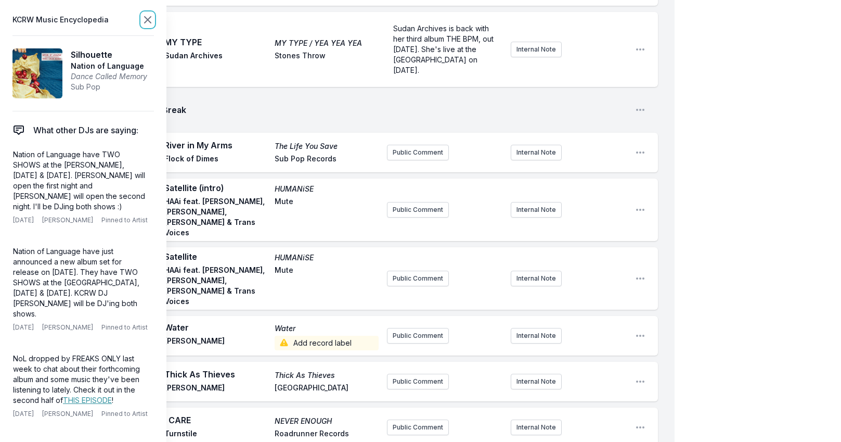
click at [148, 19] on icon at bounding box center [147, 20] width 12 height 12
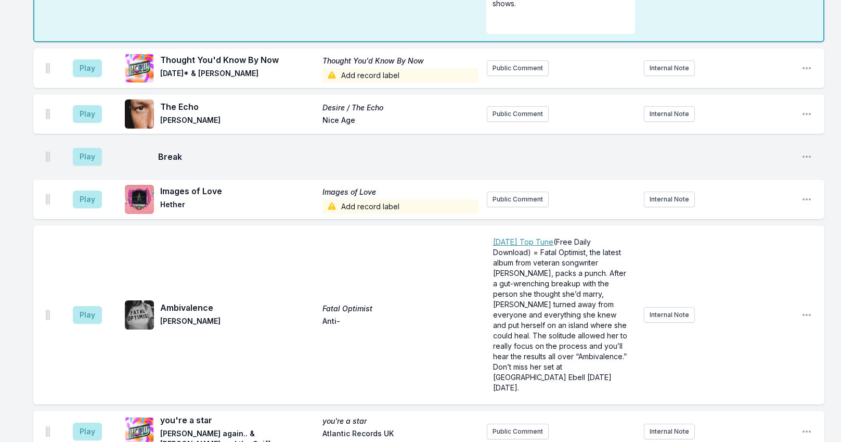
scroll to position [2518, 0]
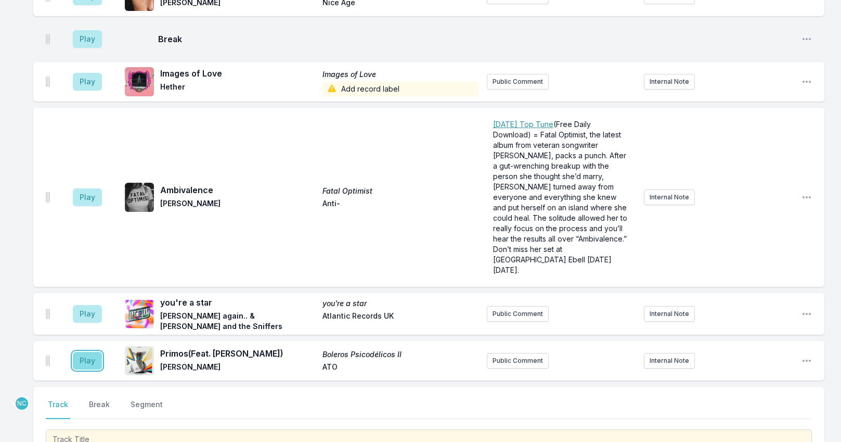
click at [93, 352] on button "Play" at bounding box center [87, 361] width 29 height 18
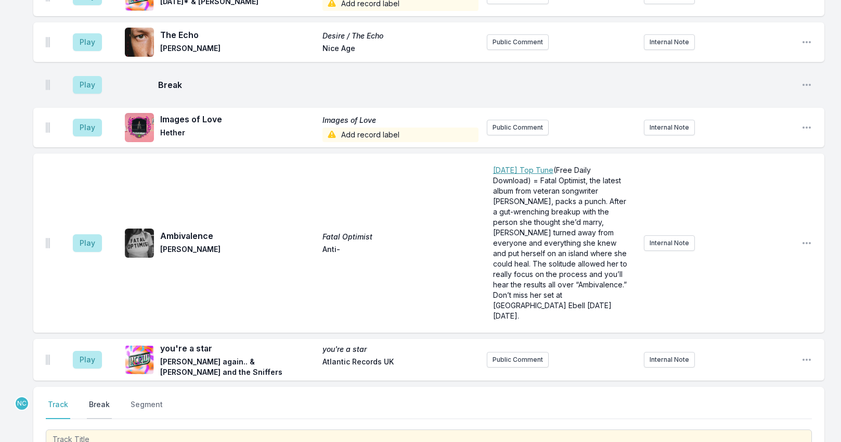
click at [99, 399] on button "Break" at bounding box center [99, 409] width 25 height 20
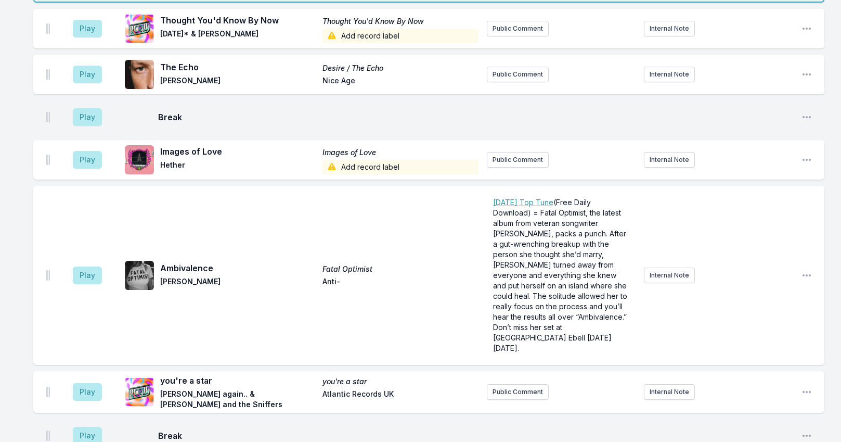
scroll to position [2525, 0]
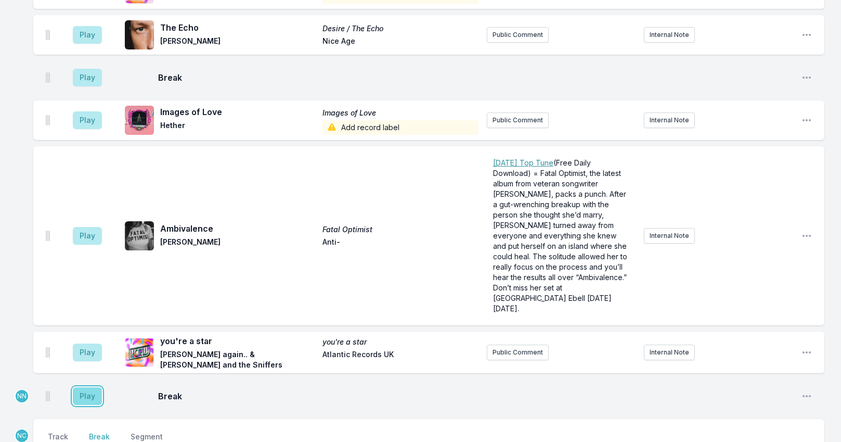
click at [82, 387] on button "Play" at bounding box center [87, 396] width 29 height 18
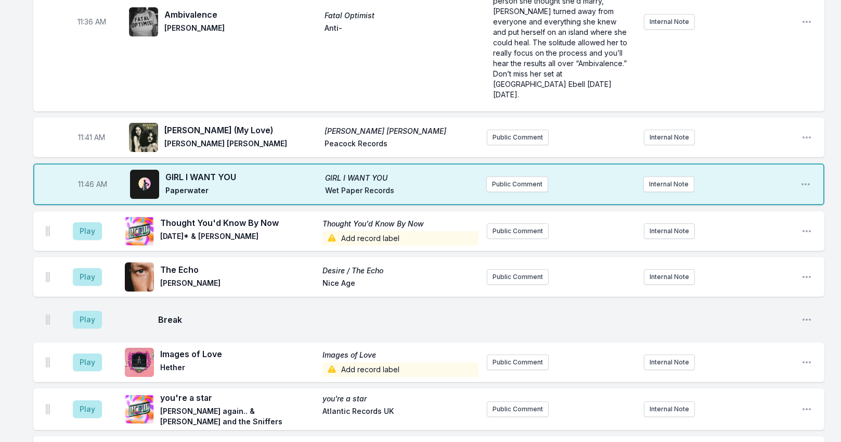
scroll to position [2663, 0]
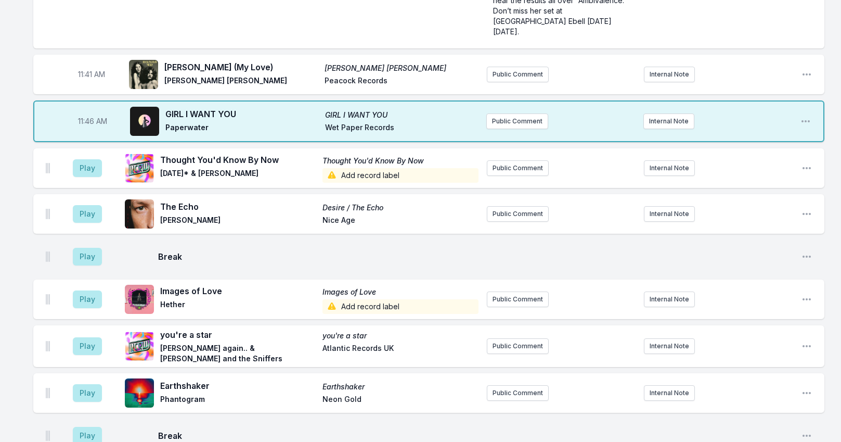
scroll to position [2702, 0]
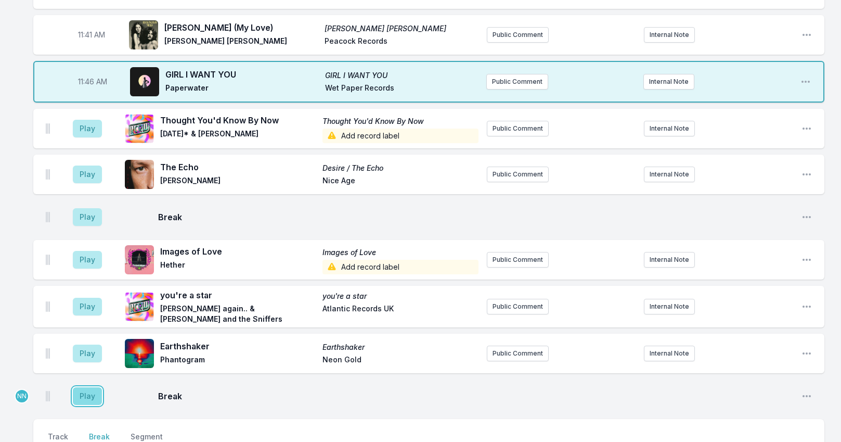
click at [94, 387] on button "Play" at bounding box center [87, 396] width 29 height 18
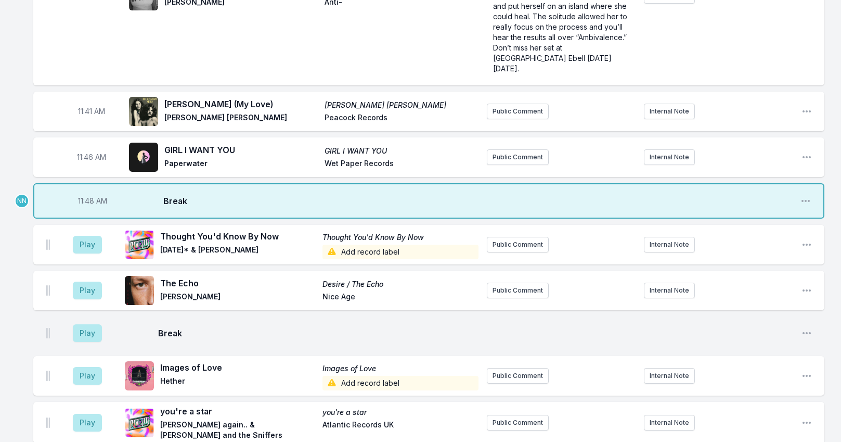
scroll to position [2494, 0]
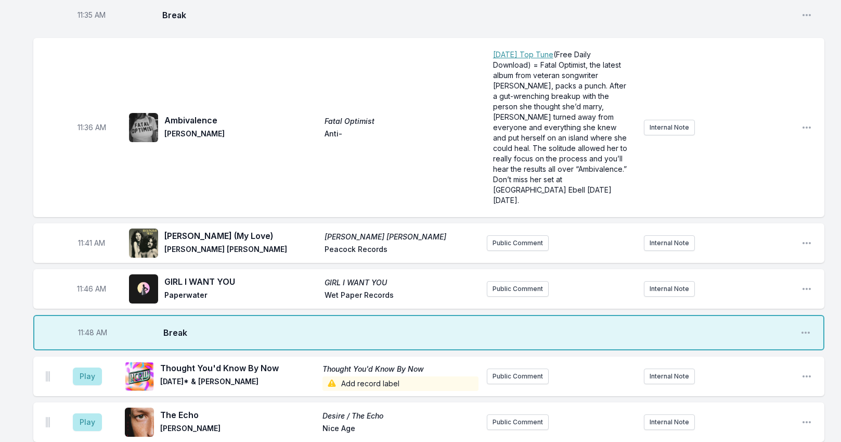
click at [91, 327] on span "11:48 AM" at bounding box center [92, 332] width 29 height 10
click at [84, 323] on input "11:48" at bounding box center [92, 333] width 58 height 20
type input "11:44"
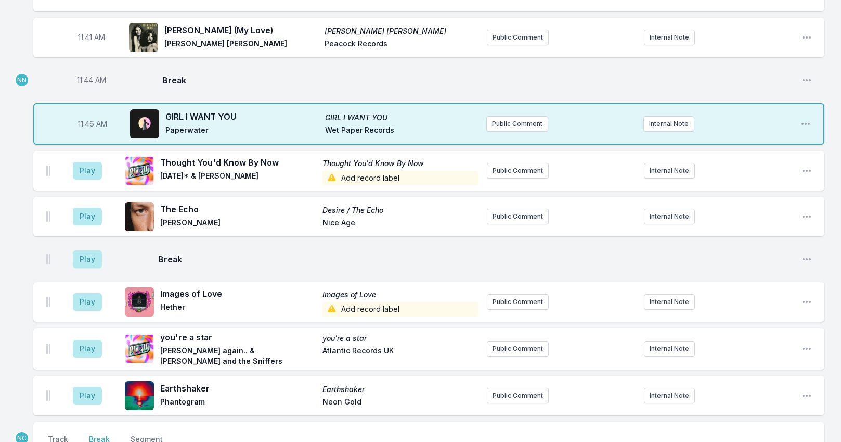
scroll to position [2702, 0]
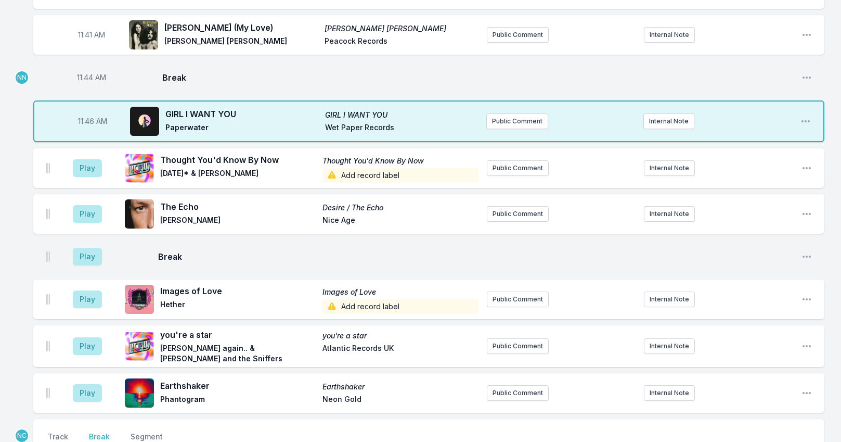
click at [71, 431] on nav "Track Break Segment" at bounding box center [429, 441] width 766 height 20
click at [67, 431] on button "Track" at bounding box center [58, 441] width 24 height 20
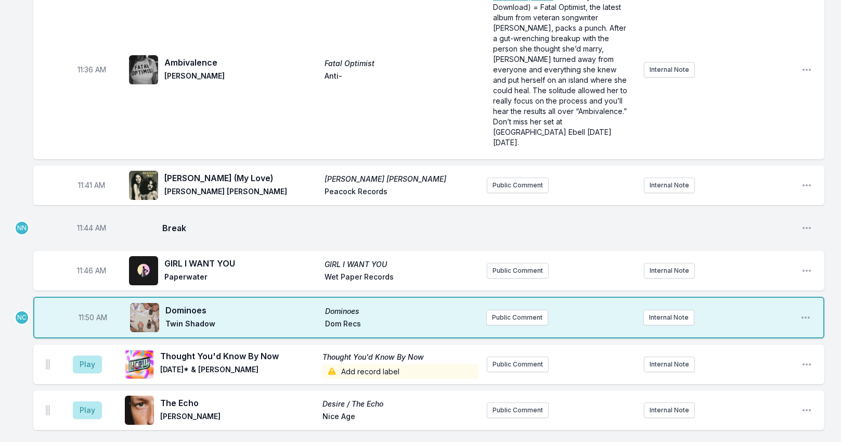
scroll to position [2436, 0]
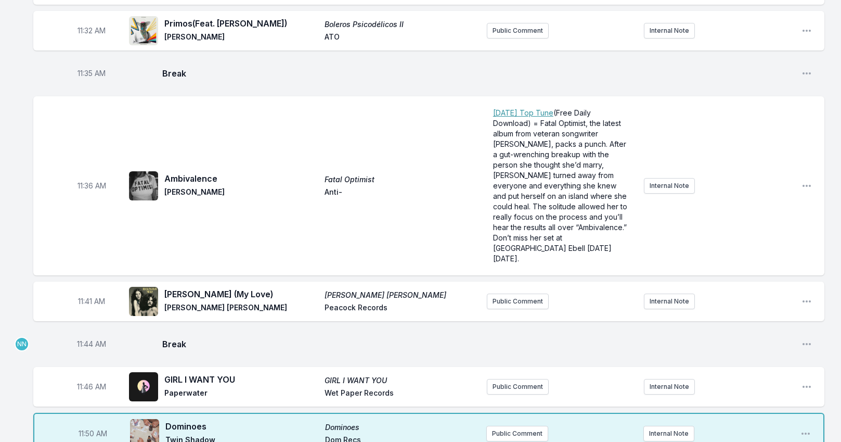
type input "d"
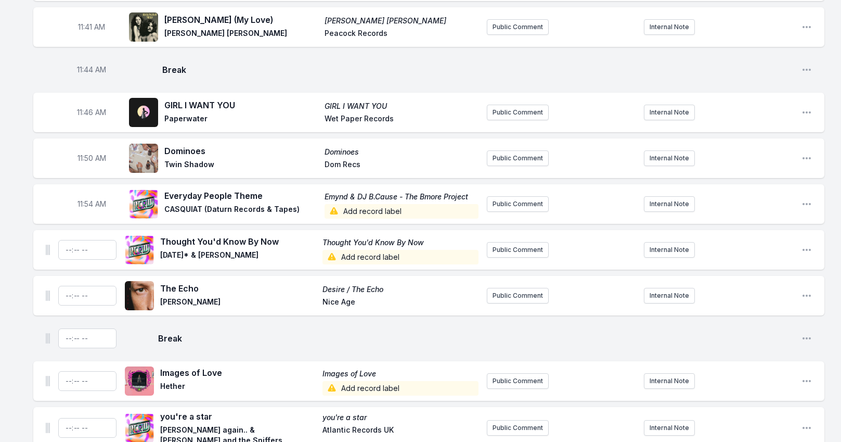
scroll to position [2852, 0]
